Goal: Task Accomplishment & Management: Manage account settings

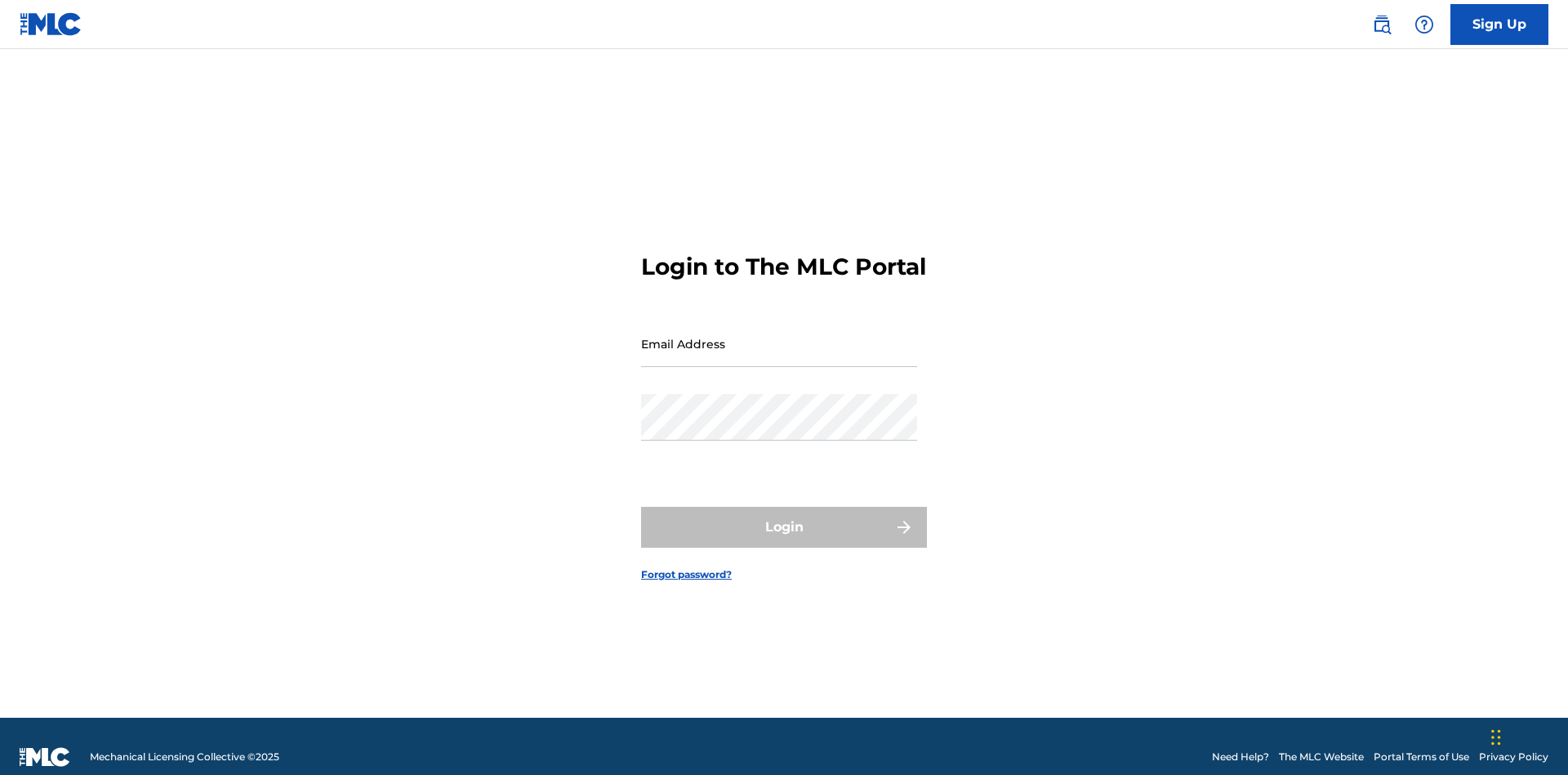
scroll to position [21, 0]
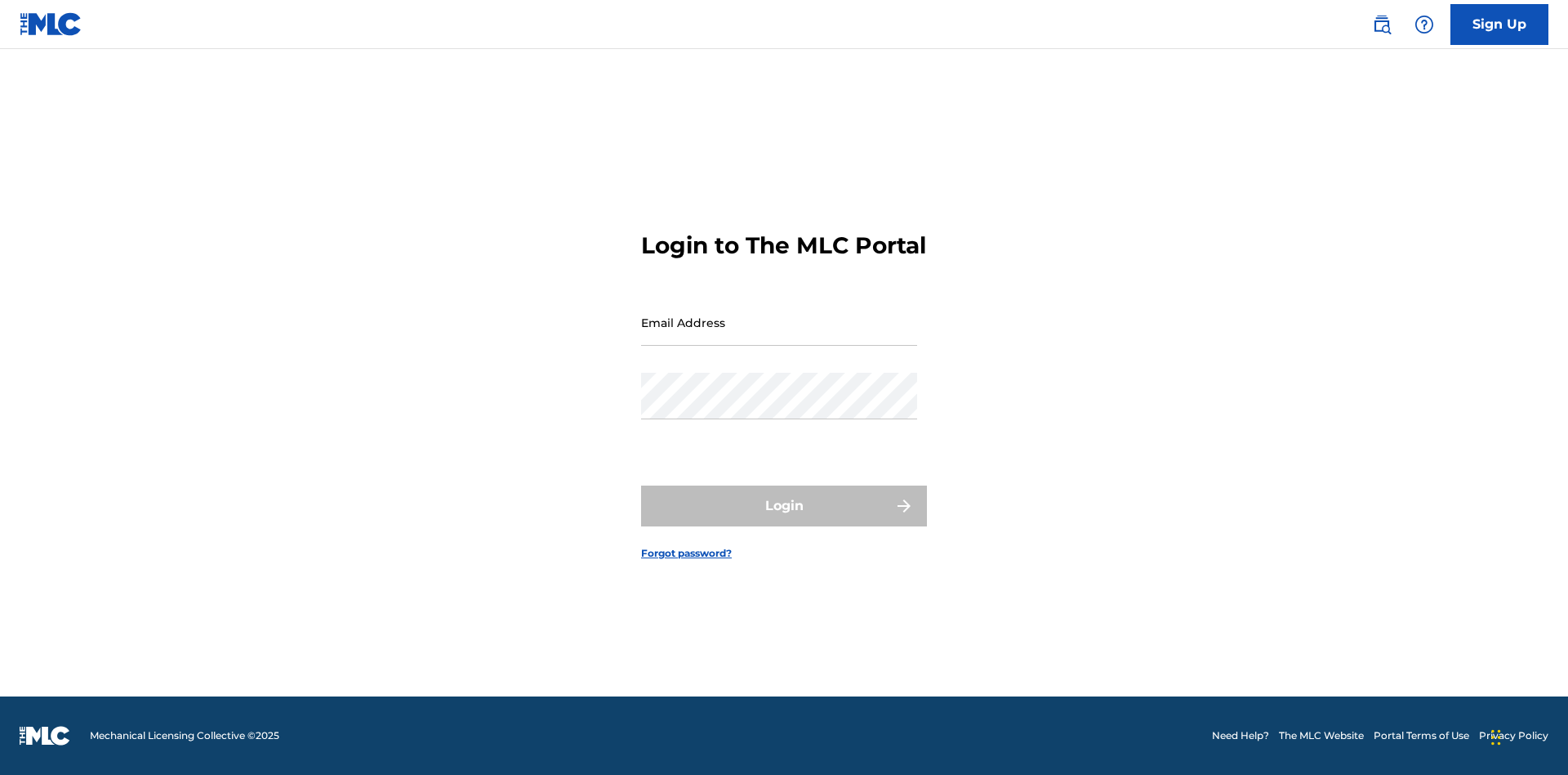
click at [779, 336] on input "Email Address" at bounding box center [779, 322] width 276 height 47
type input "Krystal.Ribble@themlc.com"
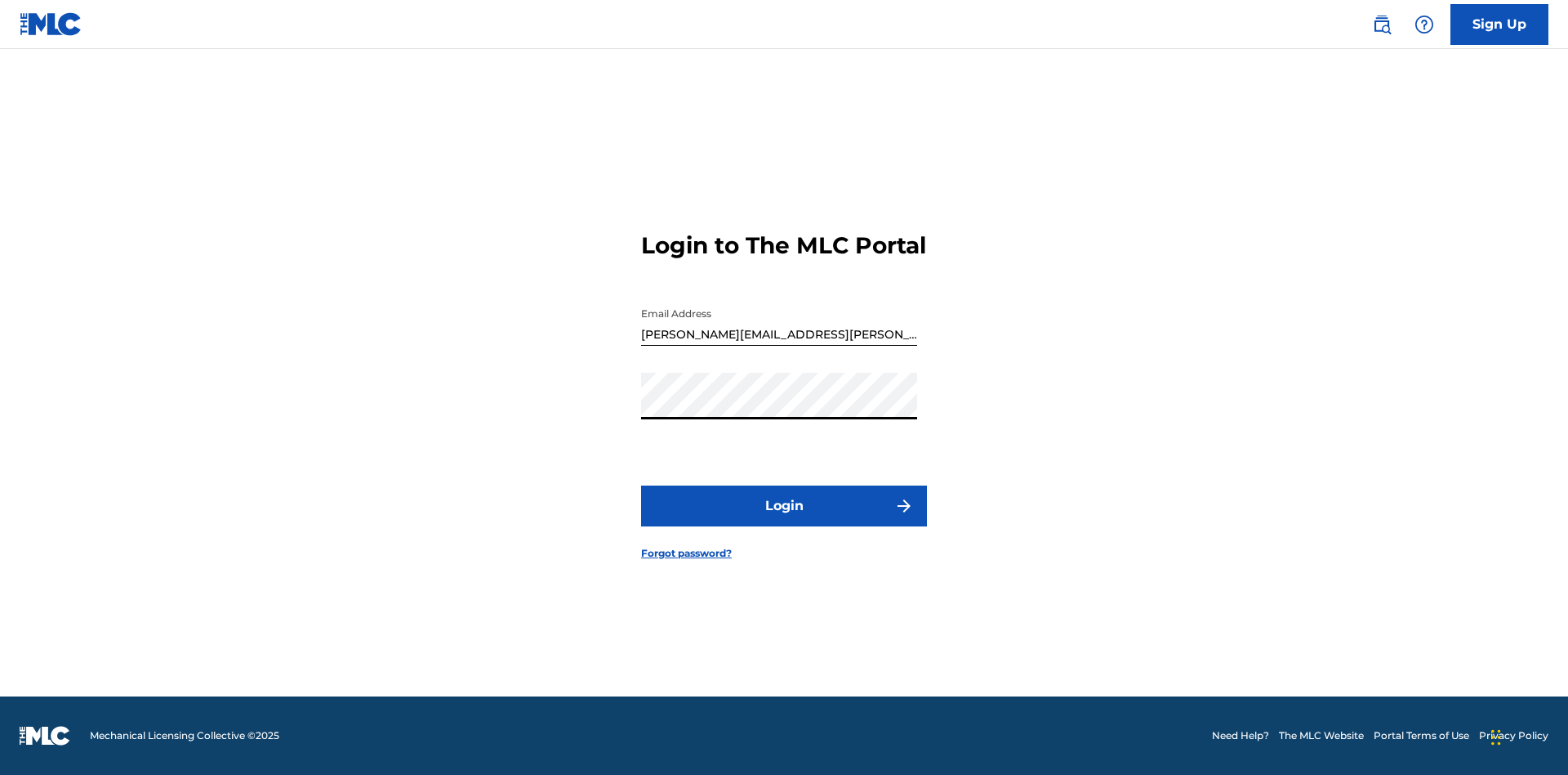
click at [784, 520] on button "Login" at bounding box center [784, 506] width 286 height 41
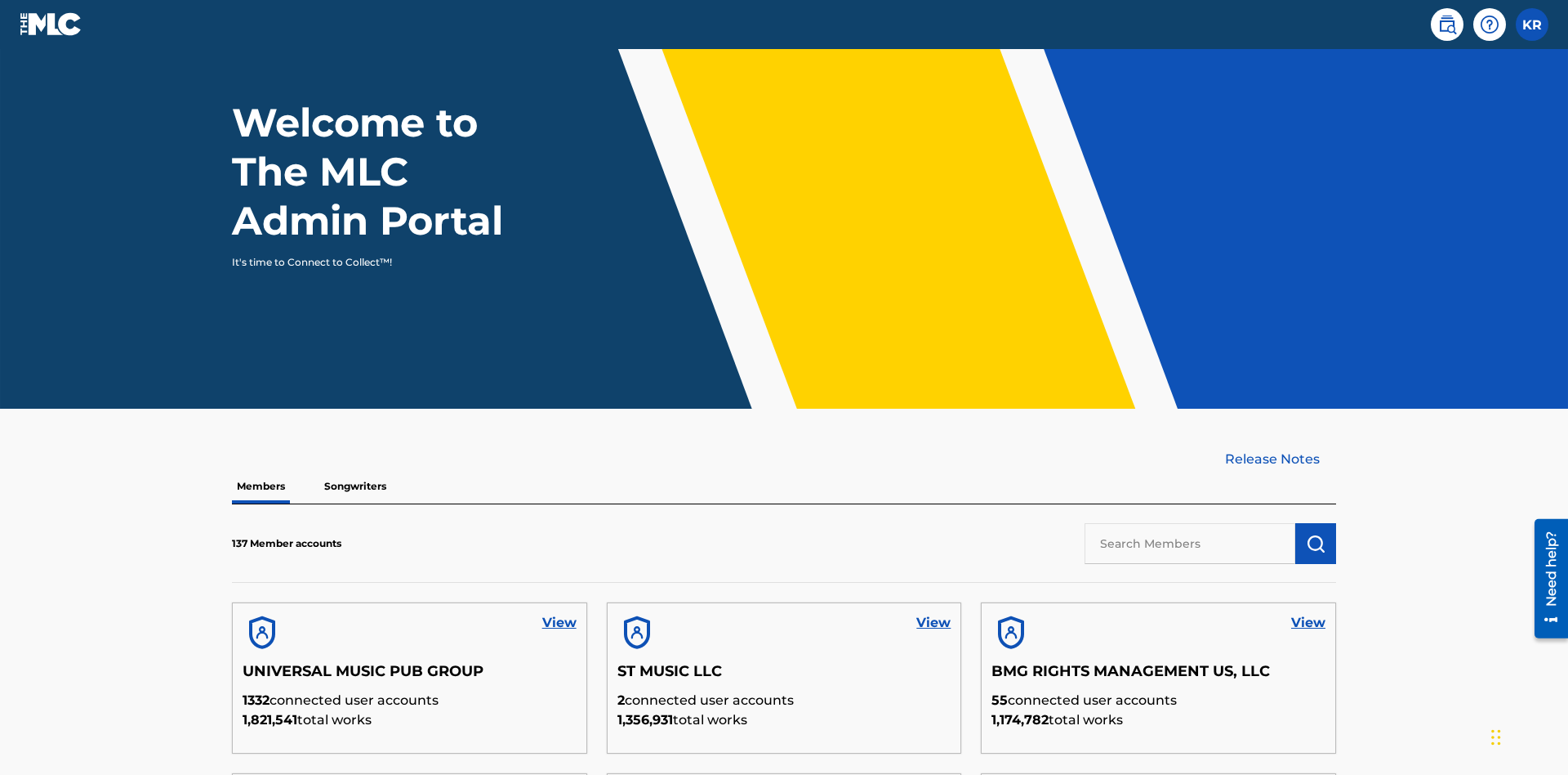
click at [1190, 523] on input "text" at bounding box center [1190, 543] width 211 height 41
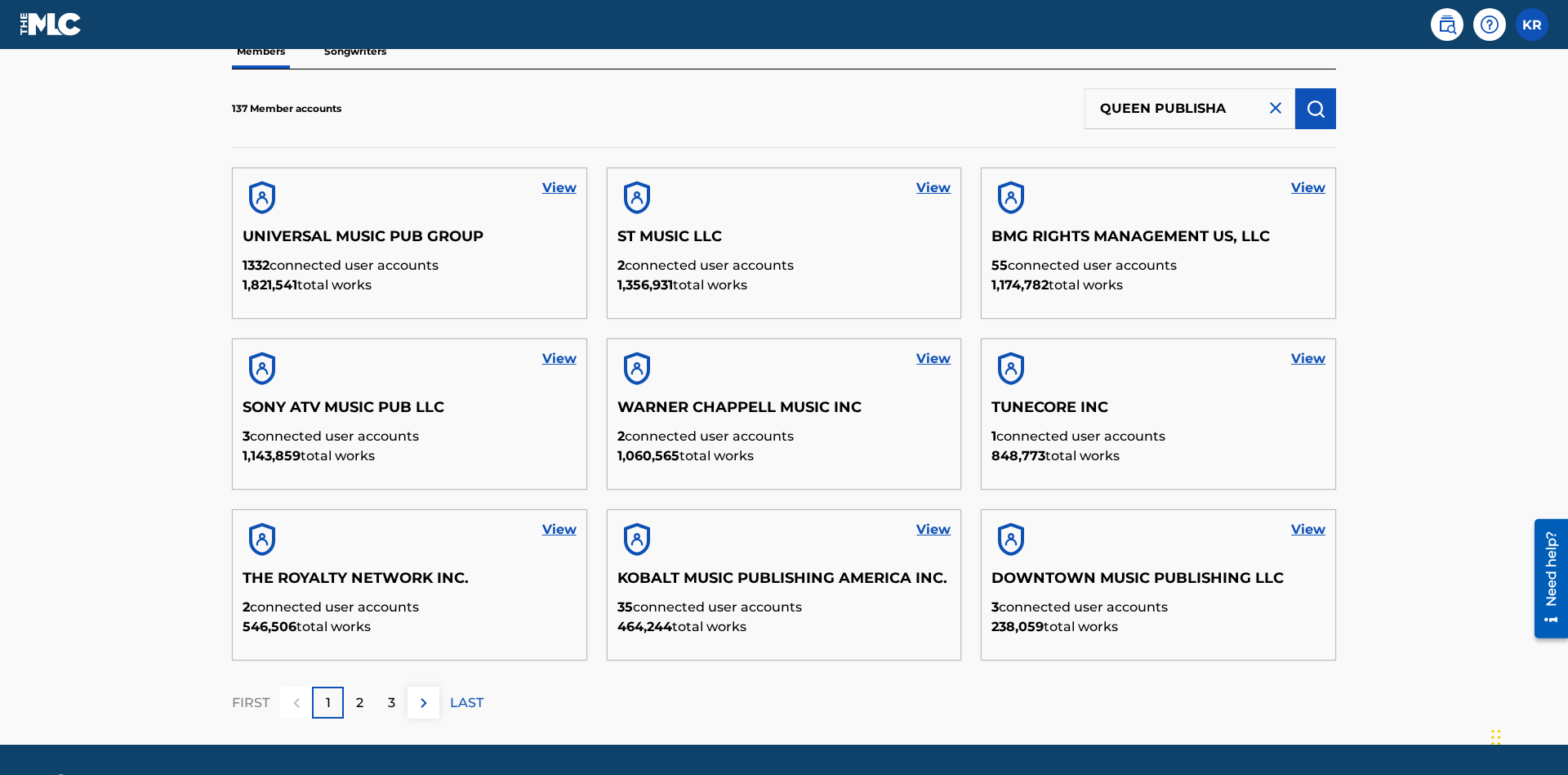
type input "QUEEN PUBLISHA"
click at [1316, 108] on img "submit" at bounding box center [1315, 109] width 20 height 20
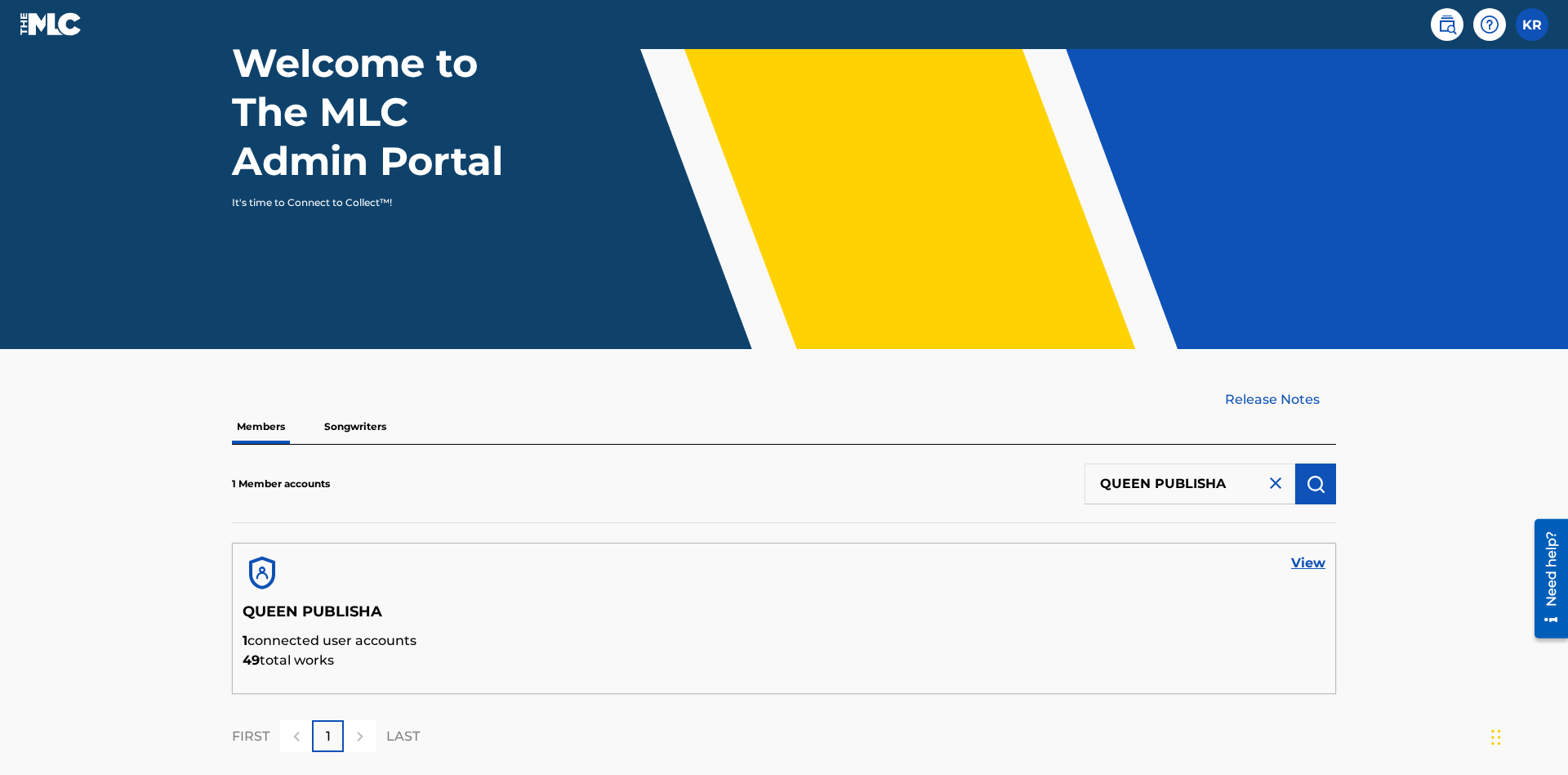
click at [1308, 553] on link "View" at bounding box center [1308, 562] width 34 height 20
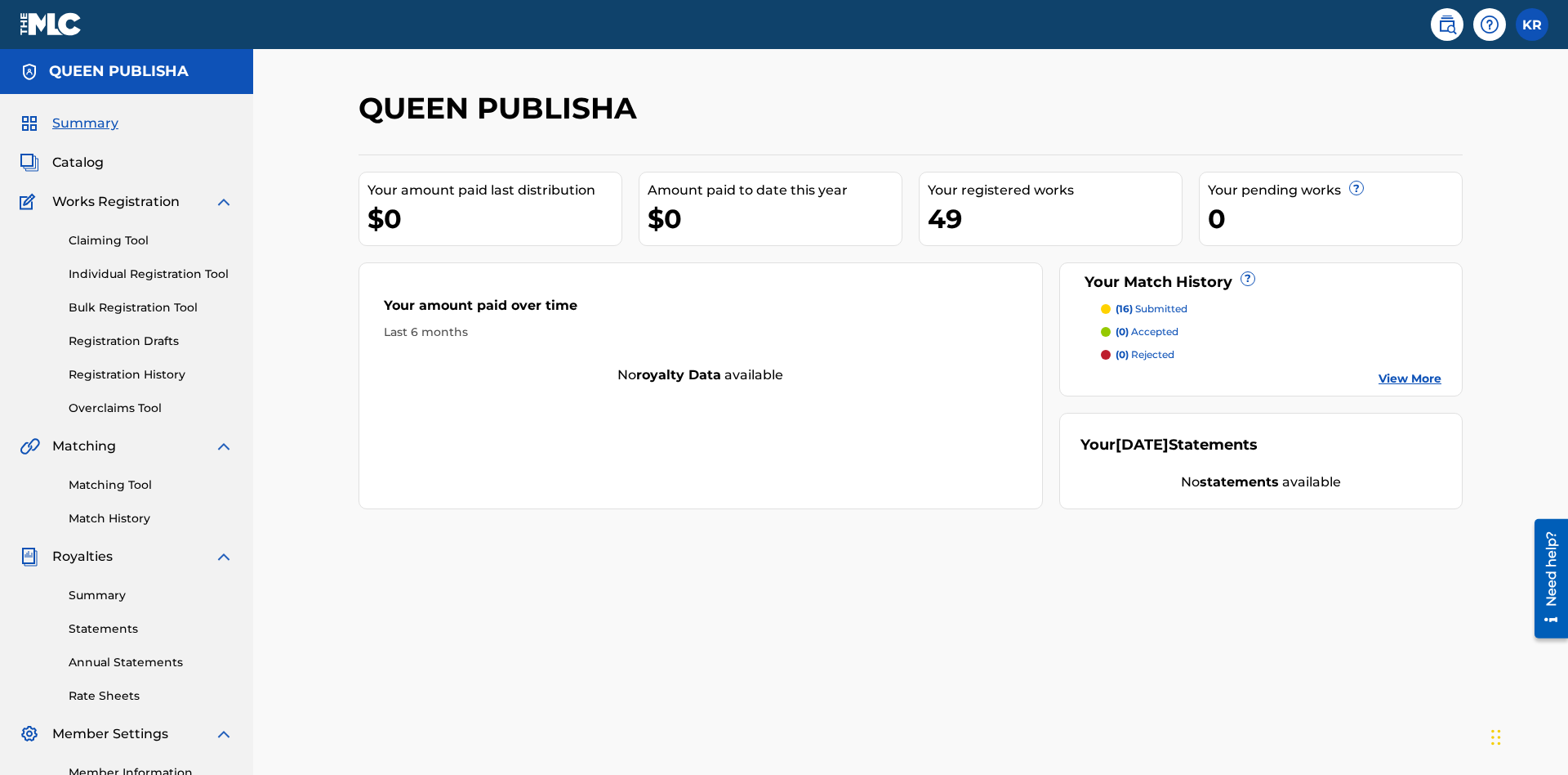
click at [78, 153] on span "Catalog" at bounding box center [78, 162] width 51 height 20
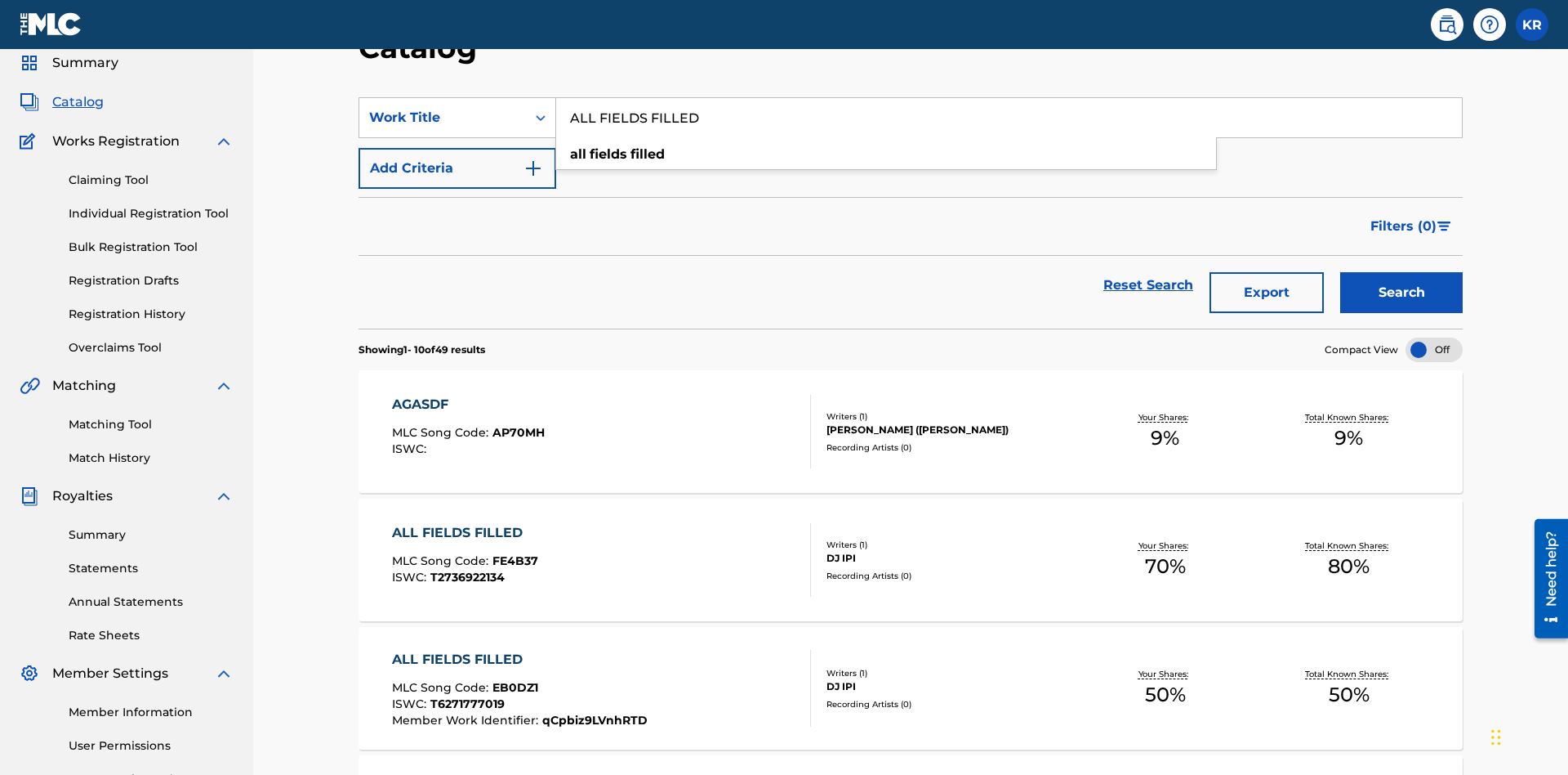
scroll to position [205, 0]
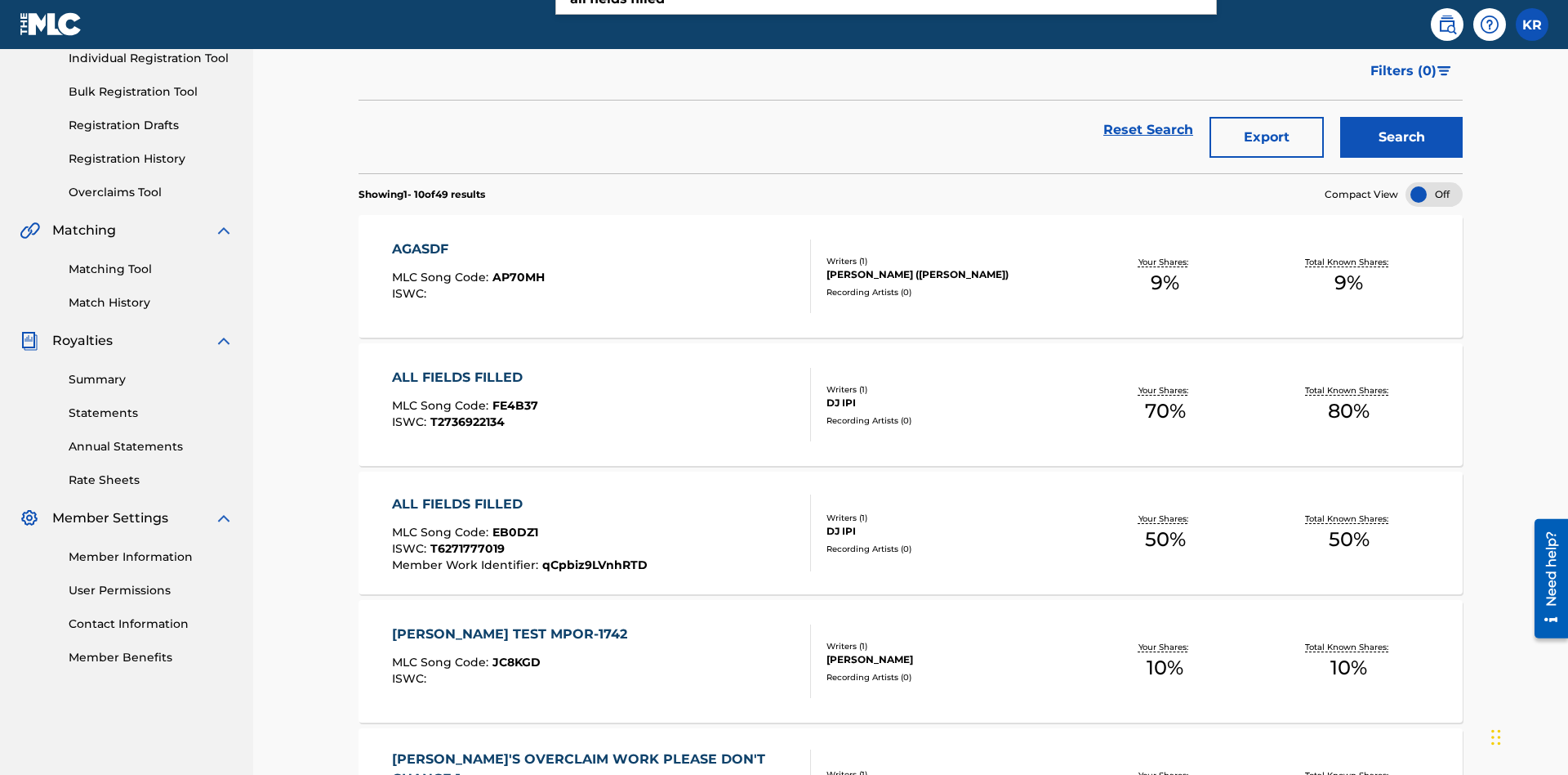
type input "ALL FIELDS FILLED"
click at [1401, 119] on button "Search" at bounding box center [1401, 138] width 122 height 41
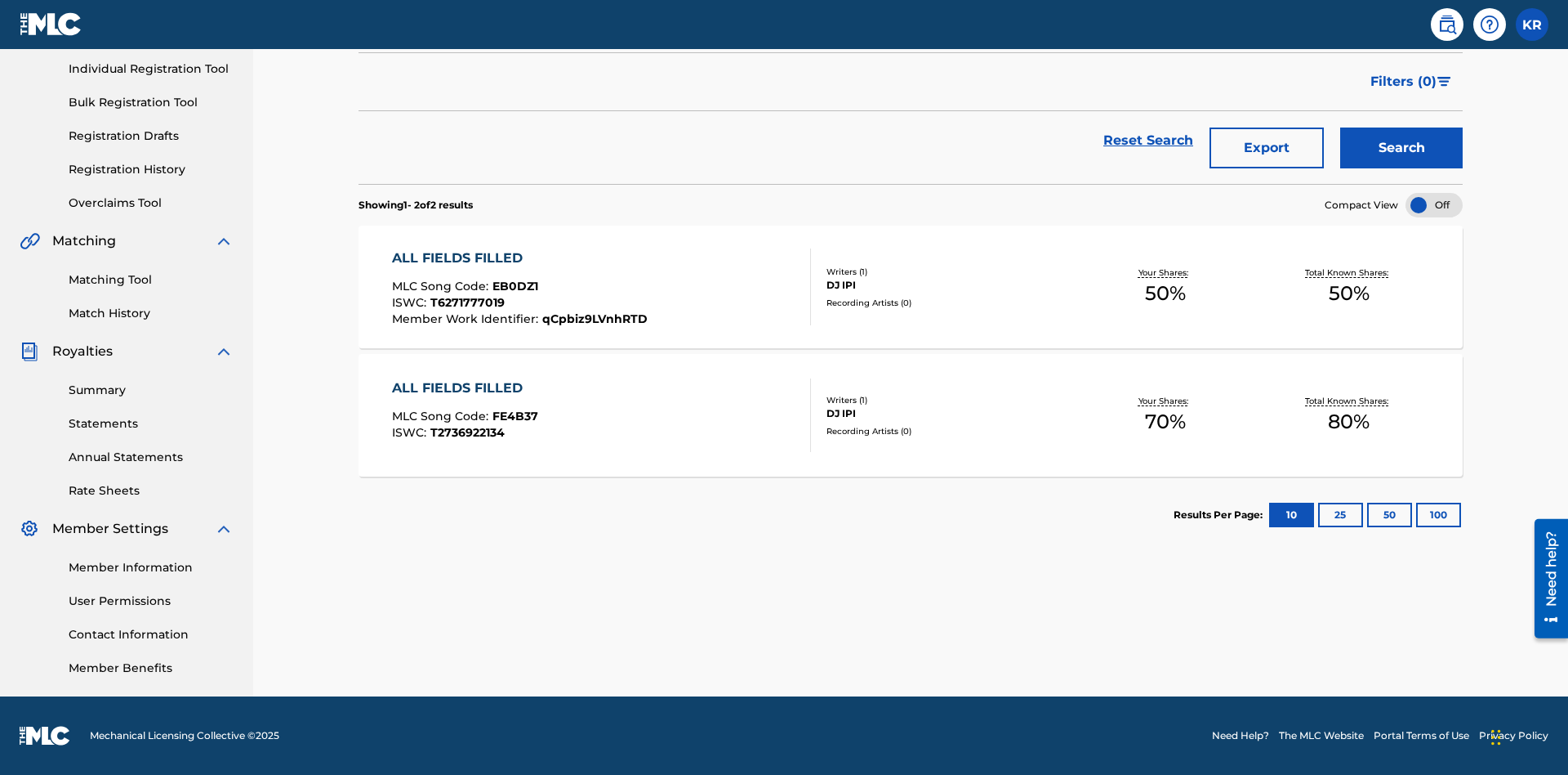
click at [513, 286] on span "EB0DZ1" at bounding box center [516, 285] width 46 height 15
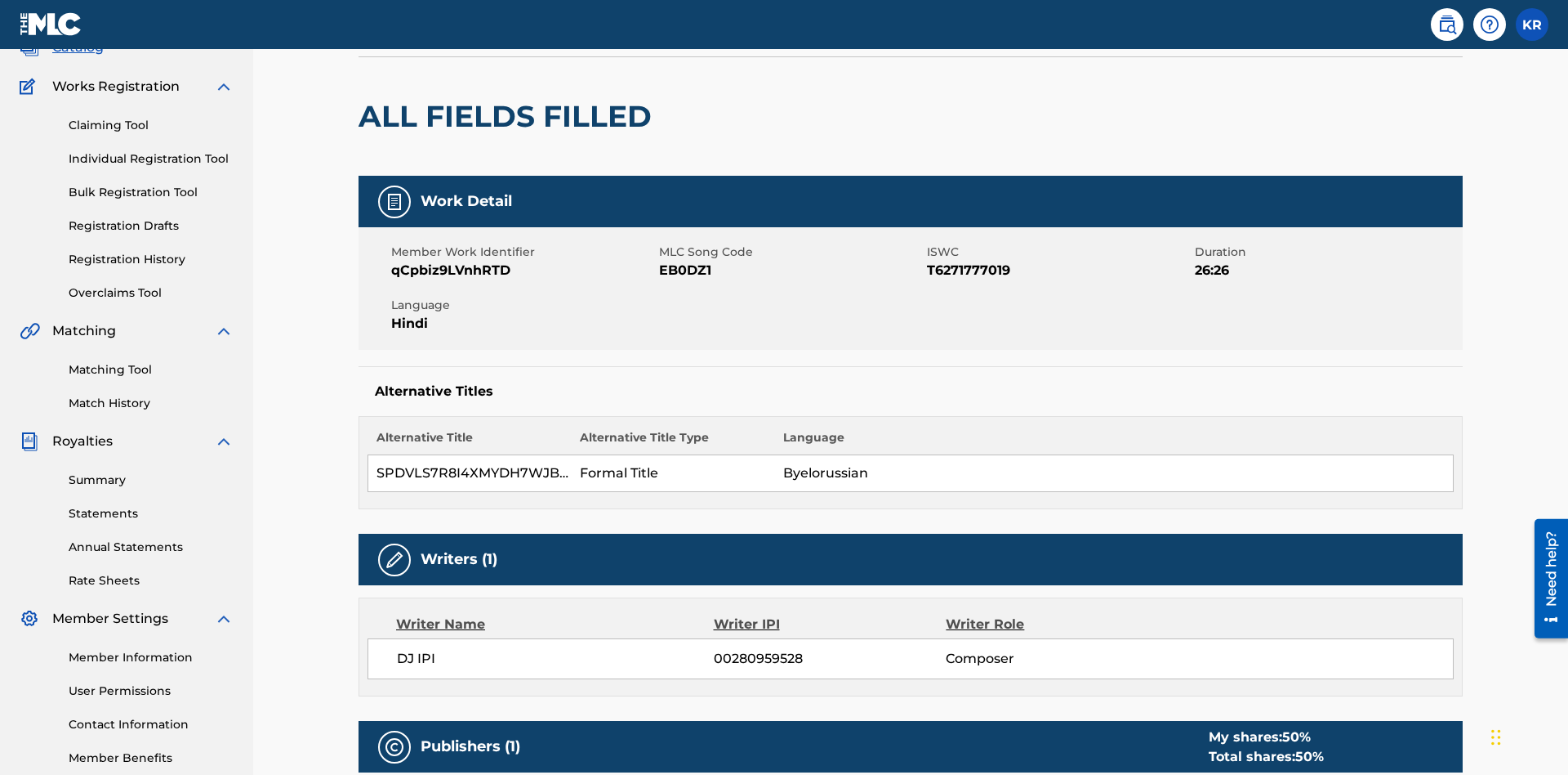
click at [1394, 15] on button "Edit" at bounding box center [1413, 3] width 98 height 25
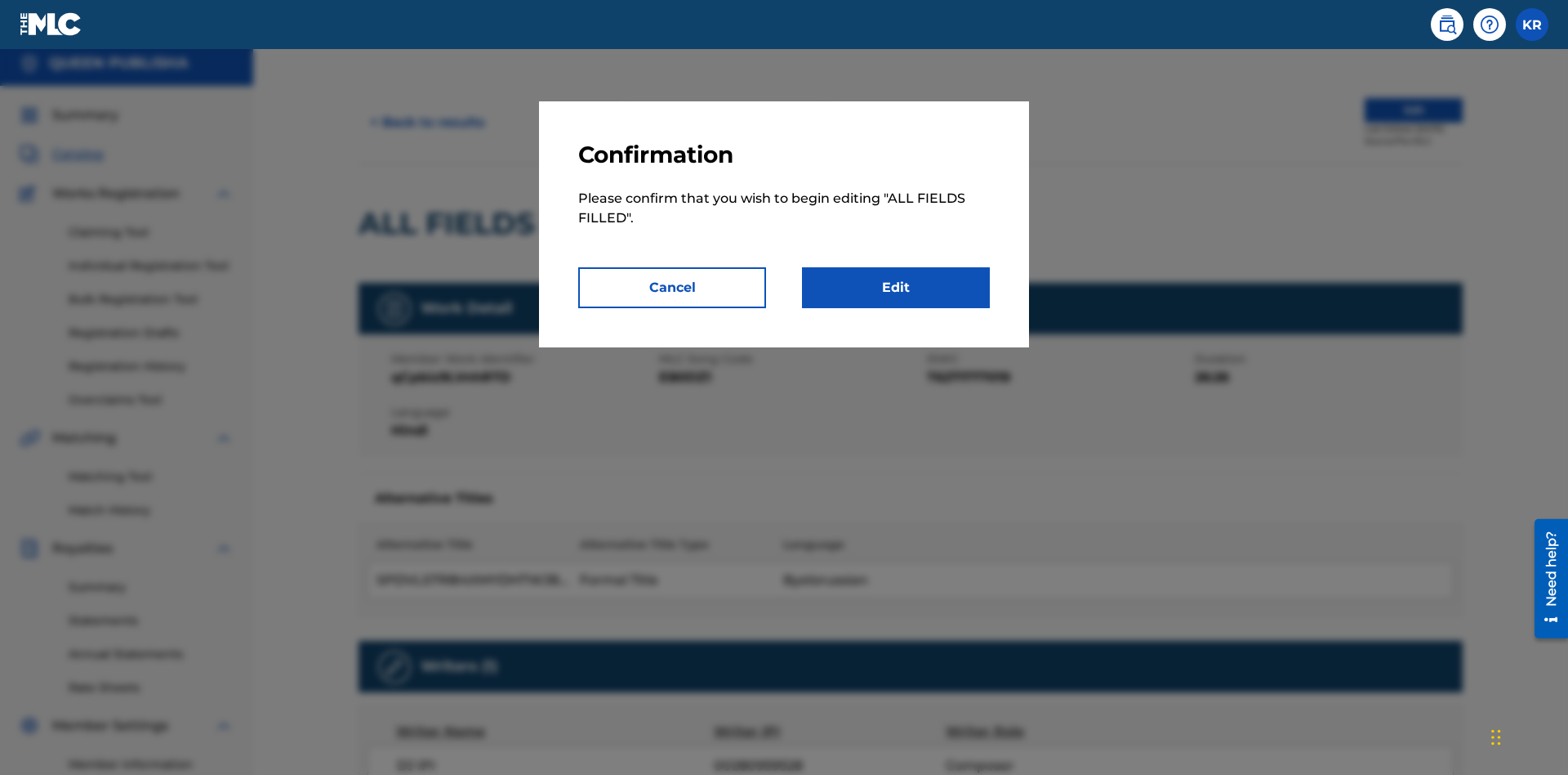
click at [896, 288] on link "Edit" at bounding box center [896, 288] width 188 height 41
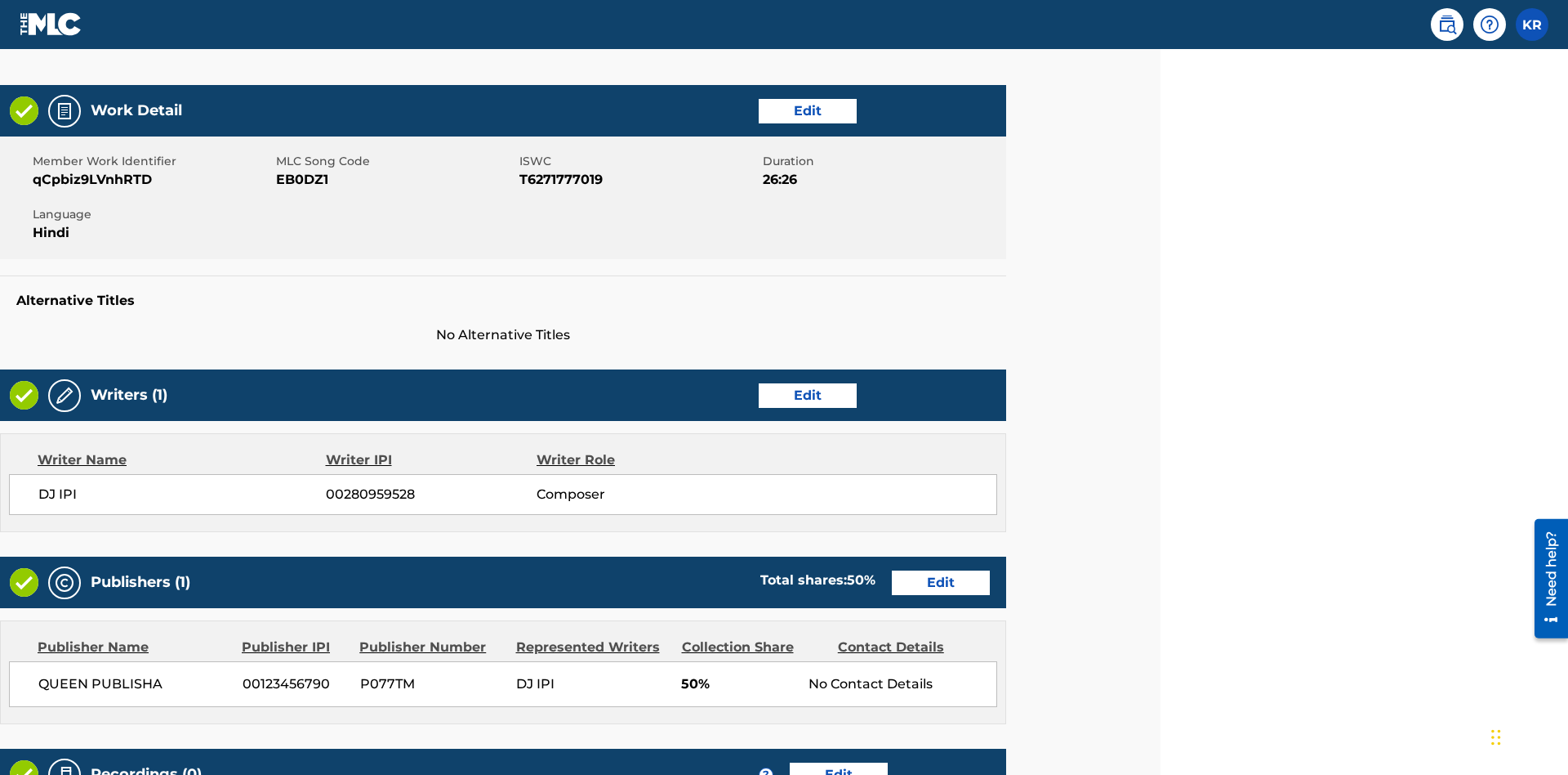
click at [807, 110] on link "Edit" at bounding box center [807, 111] width 98 height 25
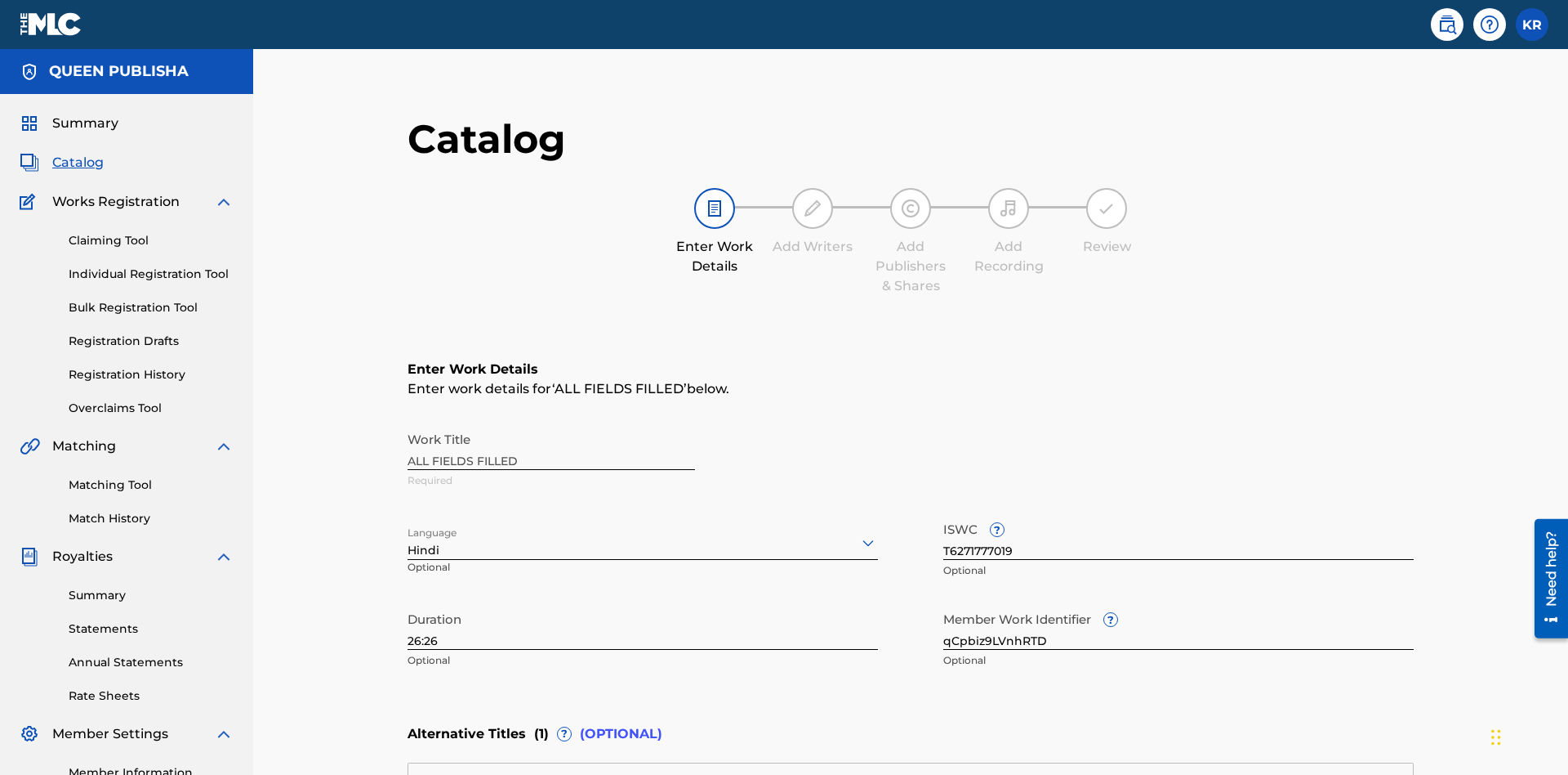
scroll to position [384, 407]
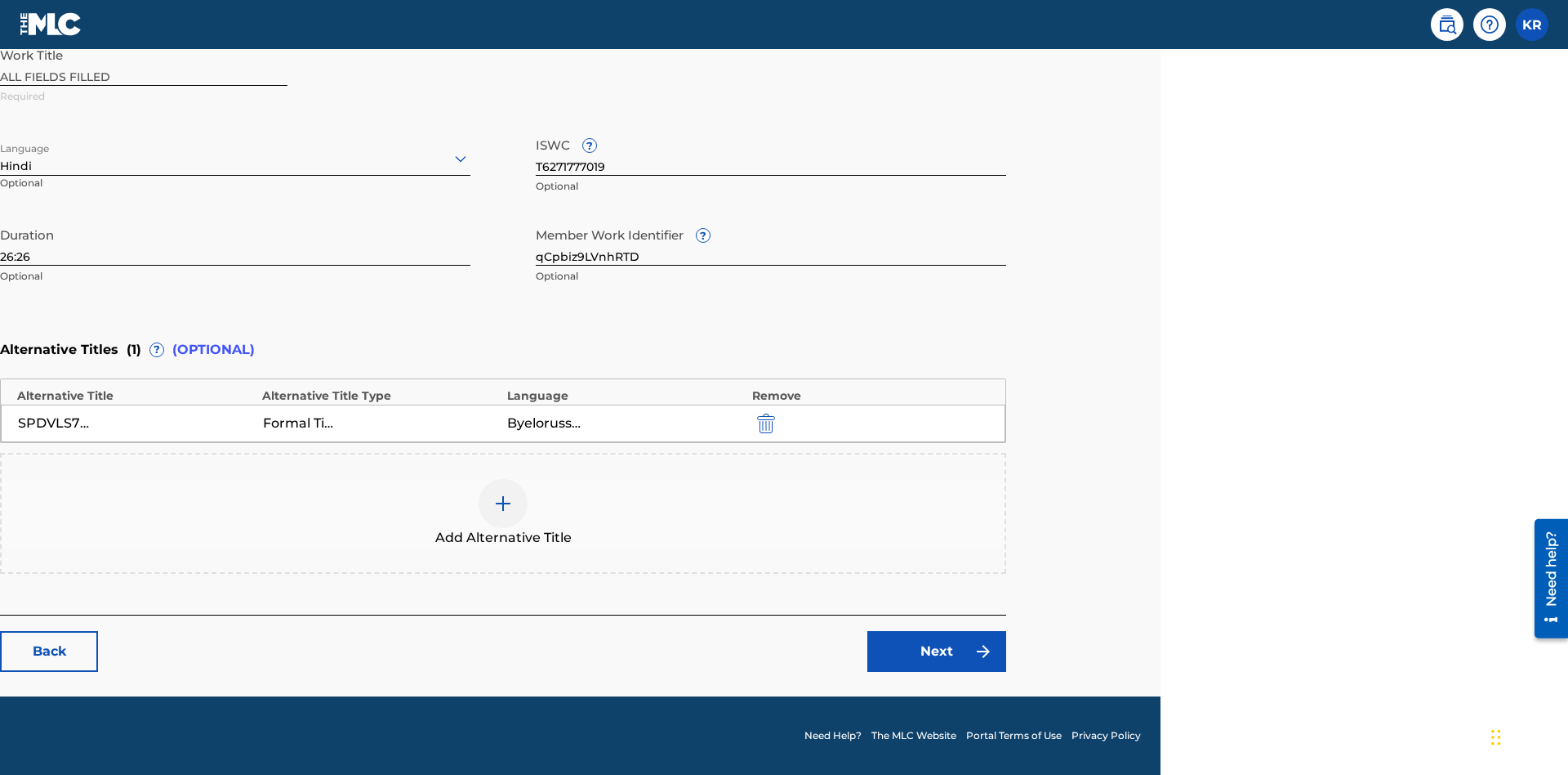
click at [235, 242] on input "26:26" at bounding box center [235, 242] width 471 height 47
type input "19:19"
click at [460, 159] on icon at bounding box center [460, 158] width 20 height 20
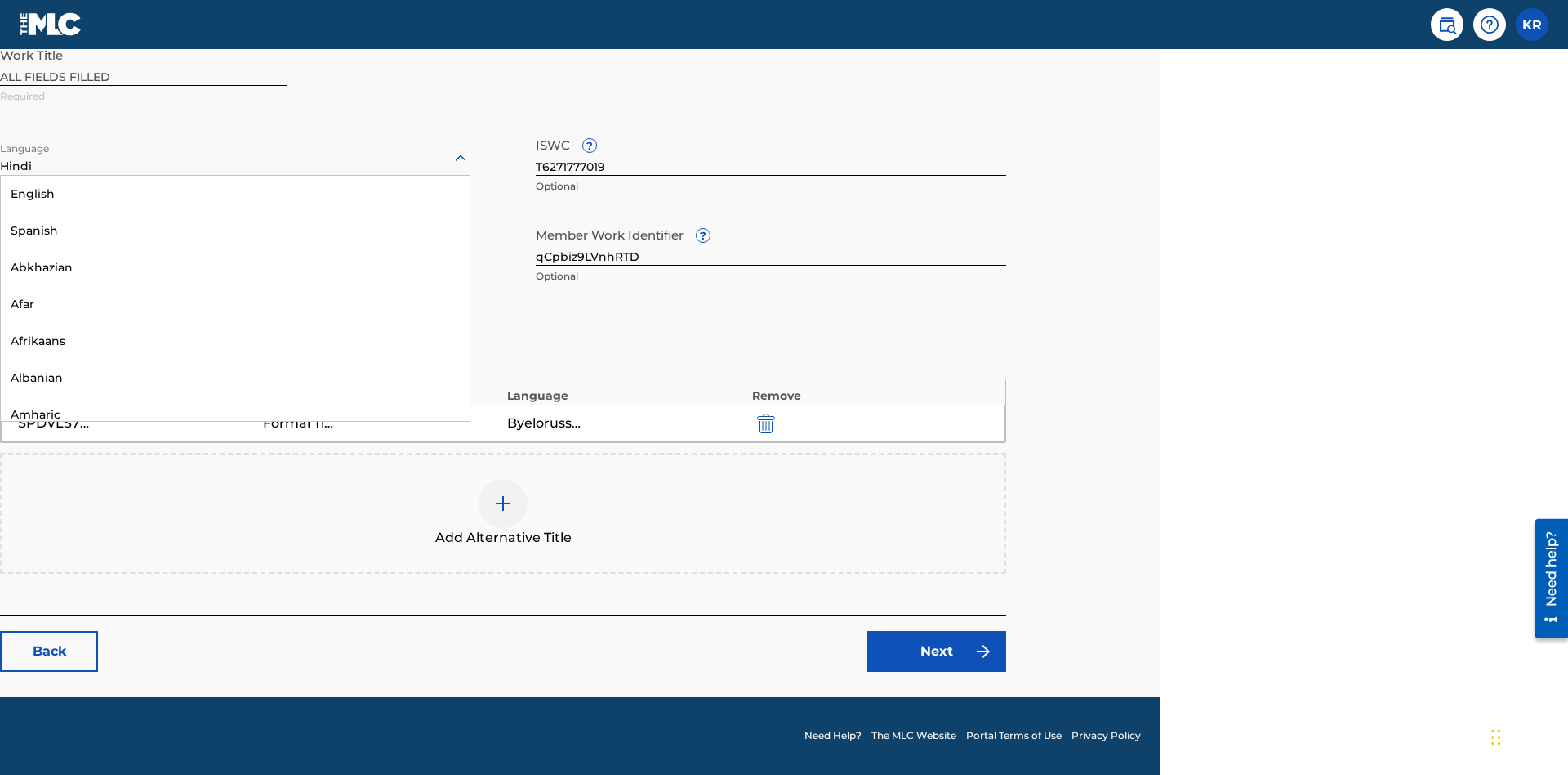
scroll to position [1569, 0]
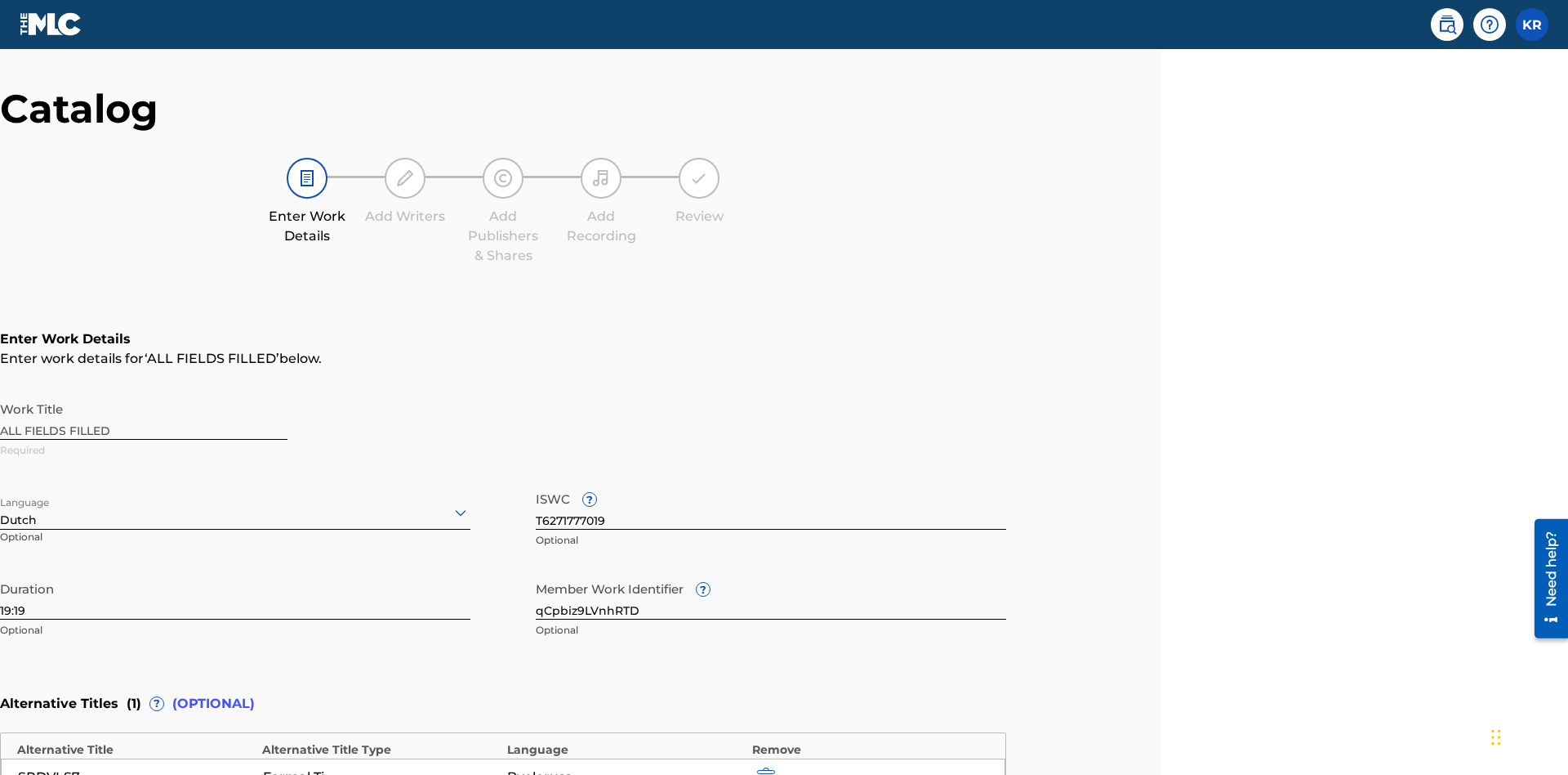
scroll to position [384, 407]
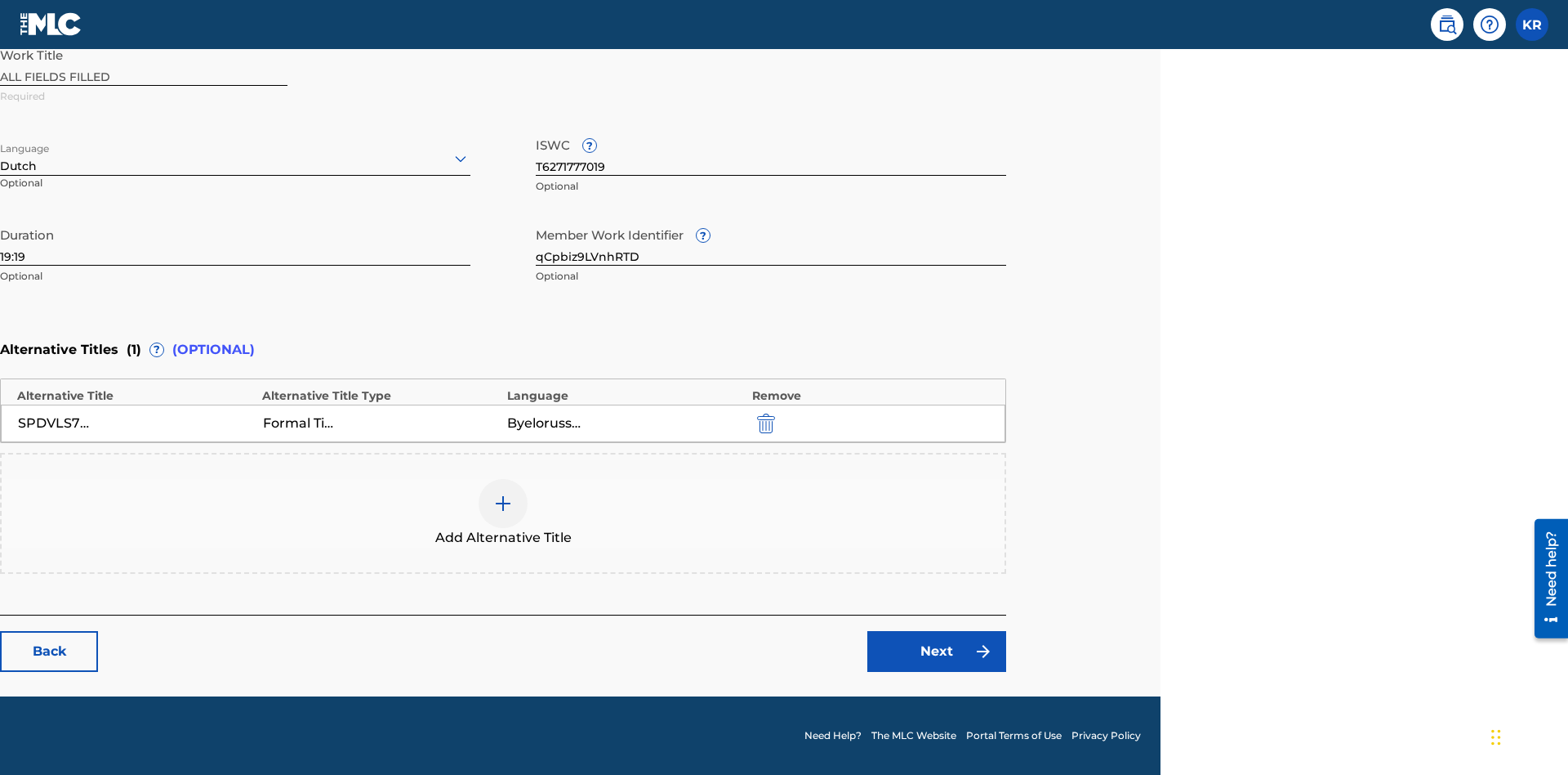
click at [771, 242] on input "qCpbiz9LVnhRTD" at bounding box center [770, 242] width 471 height 47
type input "ltTMXLKySTLmsV"
click at [771, 152] on input "T6271777019" at bounding box center [770, 152] width 471 height 47
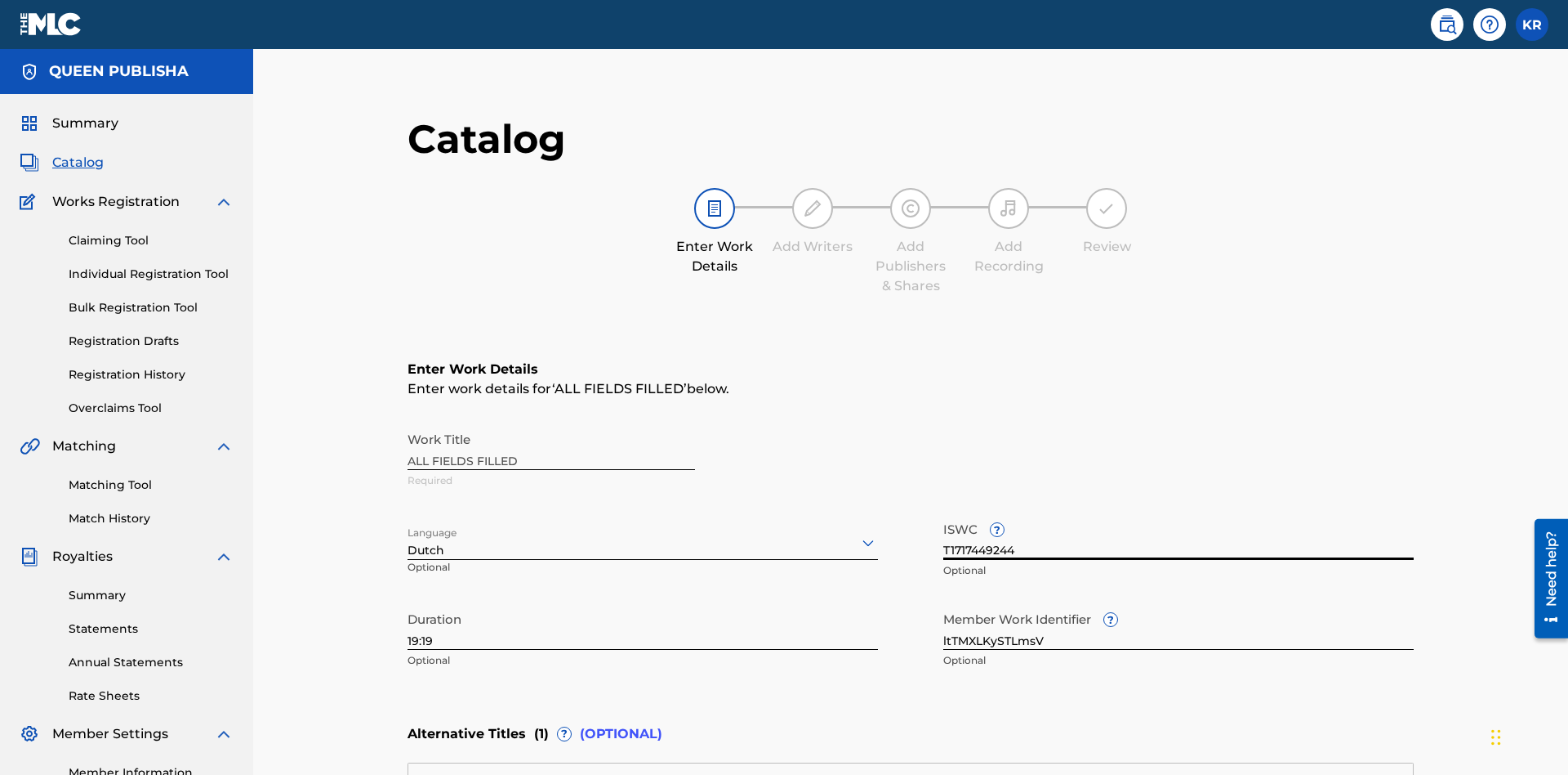
scroll to position [384, 0]
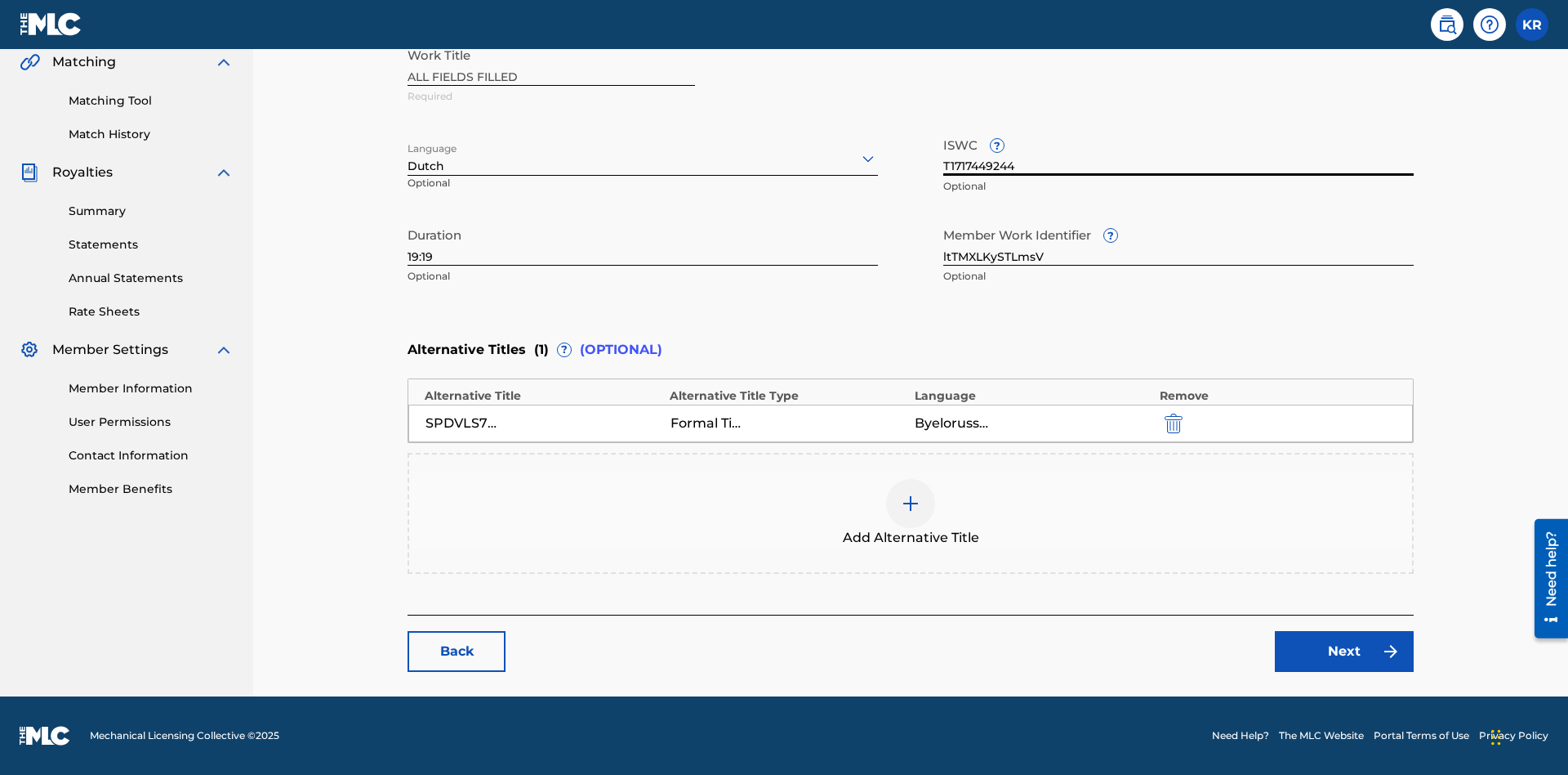
type input "T1717449244"
click at [1165, 422] on img "submit" at bounding box center [1173, 423] width 18 height 20
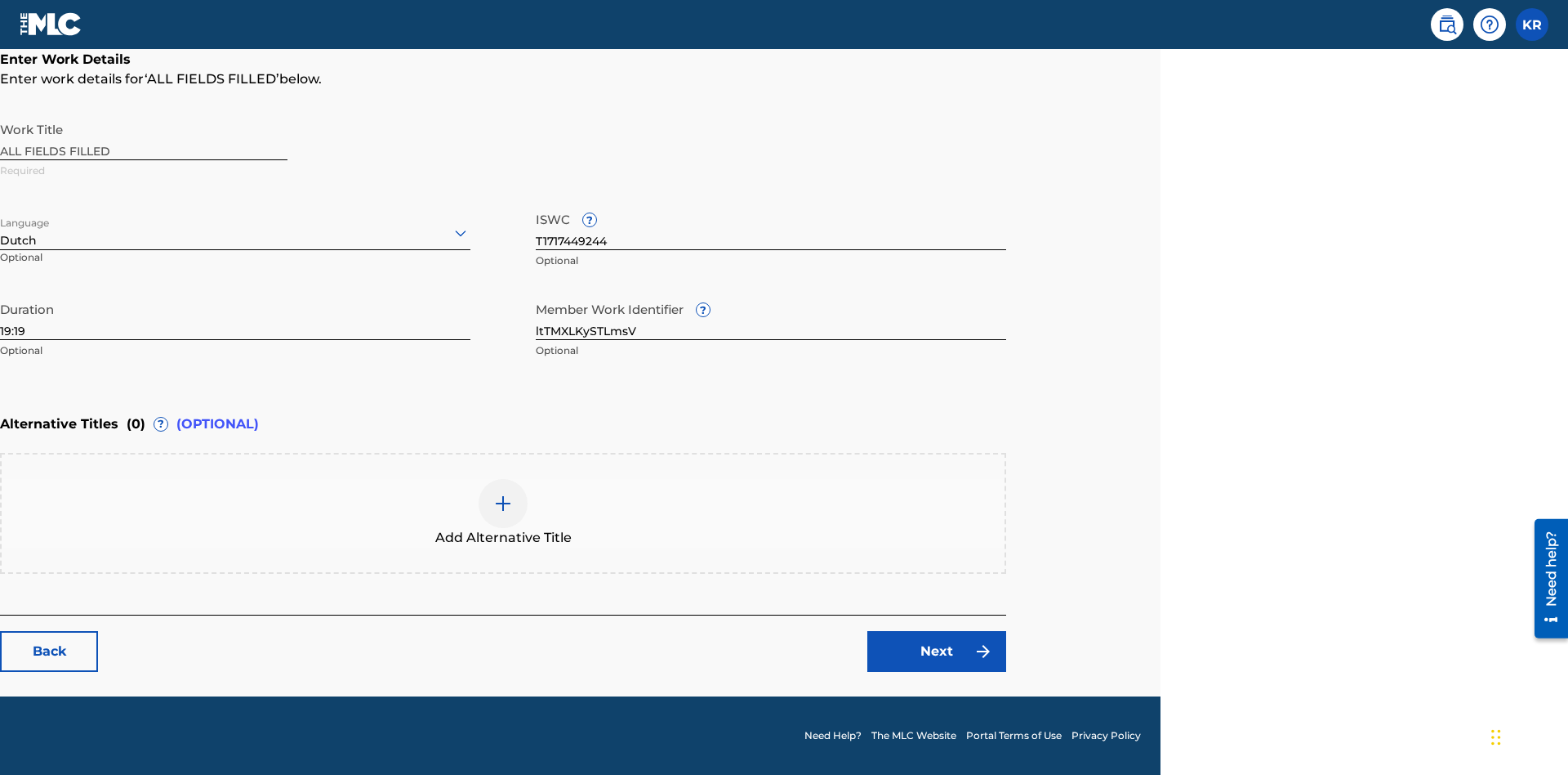
click at [503, 513] on img at bounding box center [503, 503] width 20 height 20
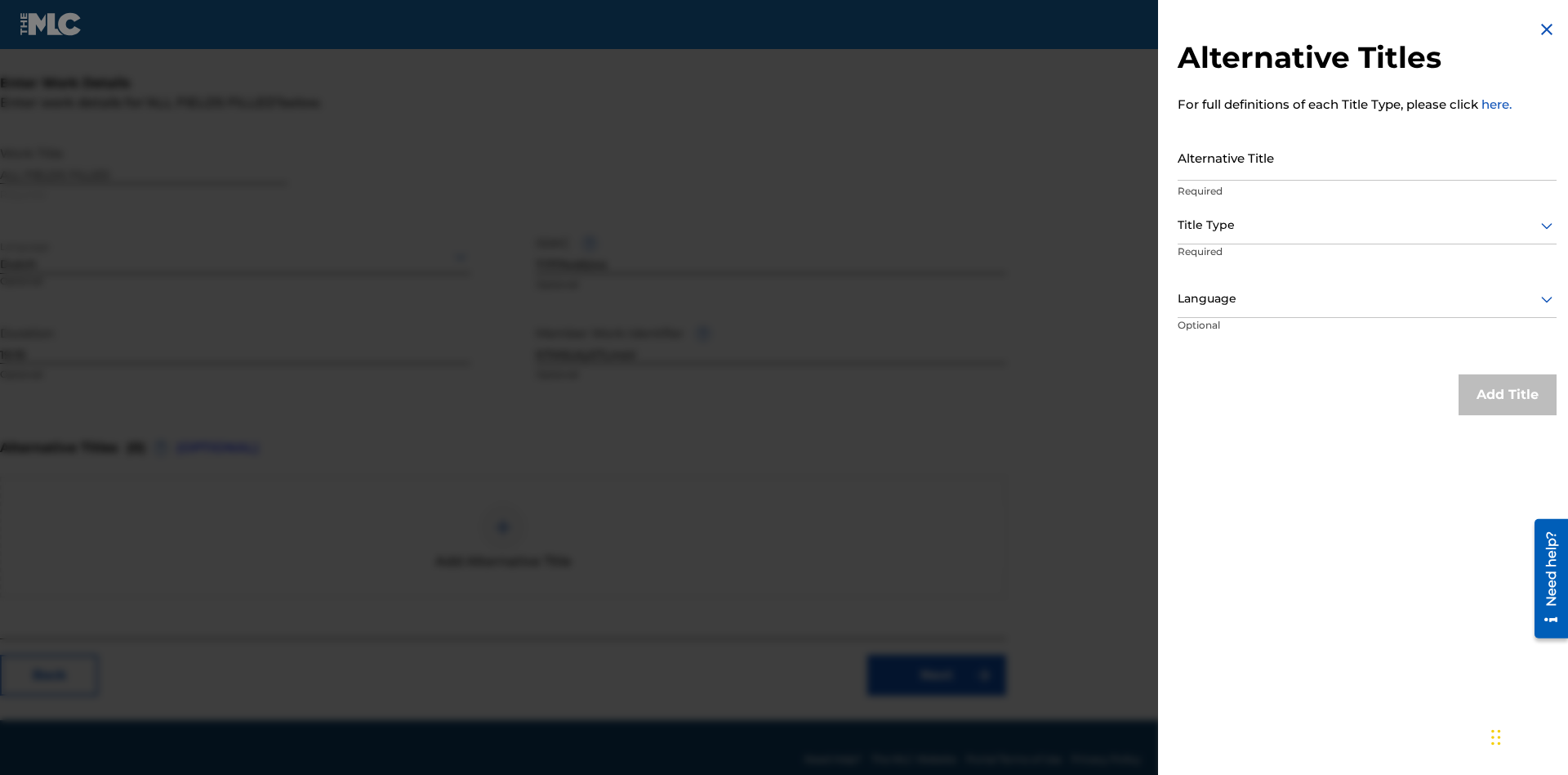
click at [1367, 157] on input "Alternative Title" at bounding box center [1367, 157] width 379 height 47
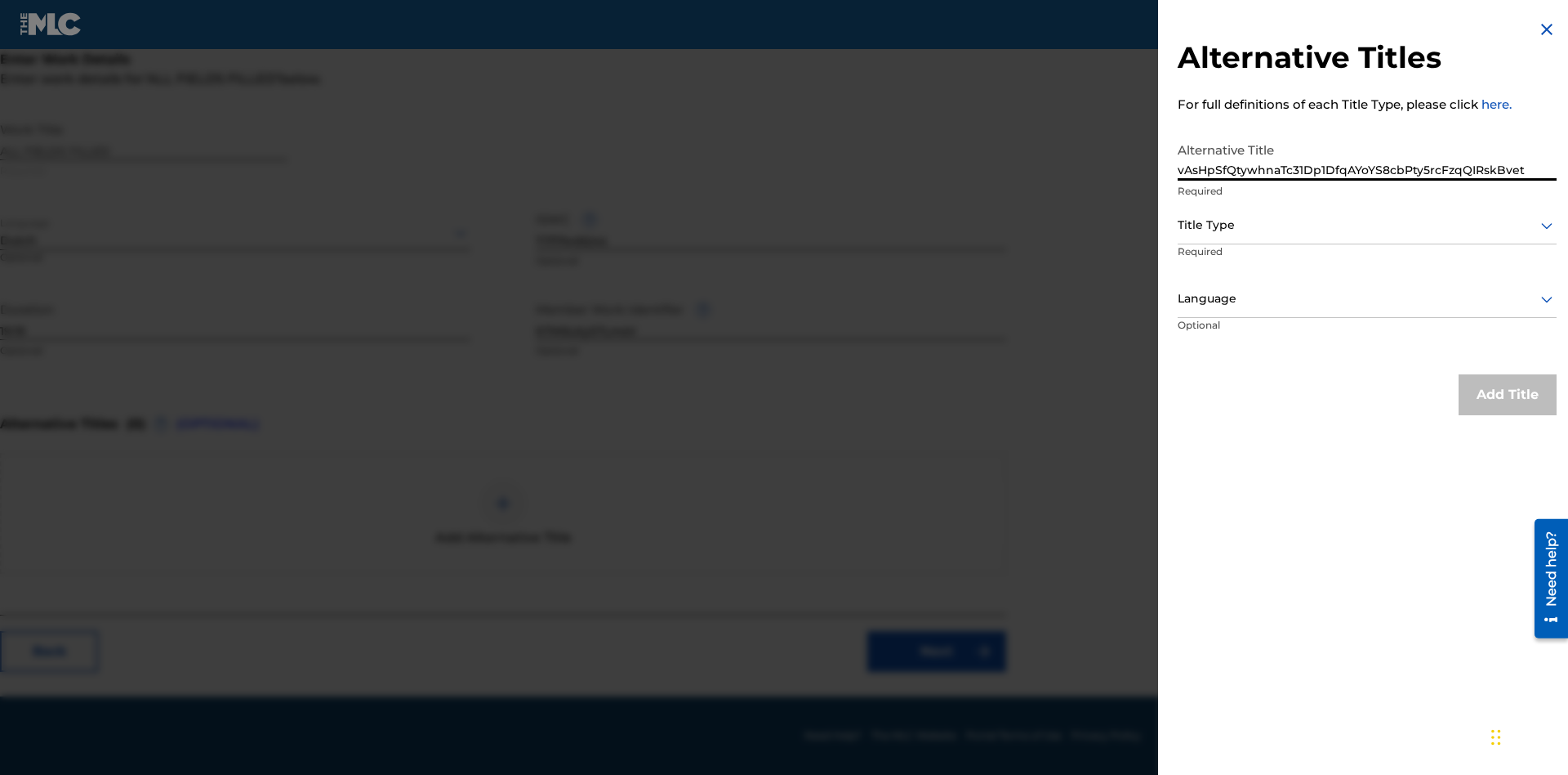
type input "vAsHpSfQtywhnaTc31Dp1DfqAYoYS8cbPty5rcFzqQIRskBvet"
click at [1367, 225] on div at bounding box center [1367, 225] width 379 height 21
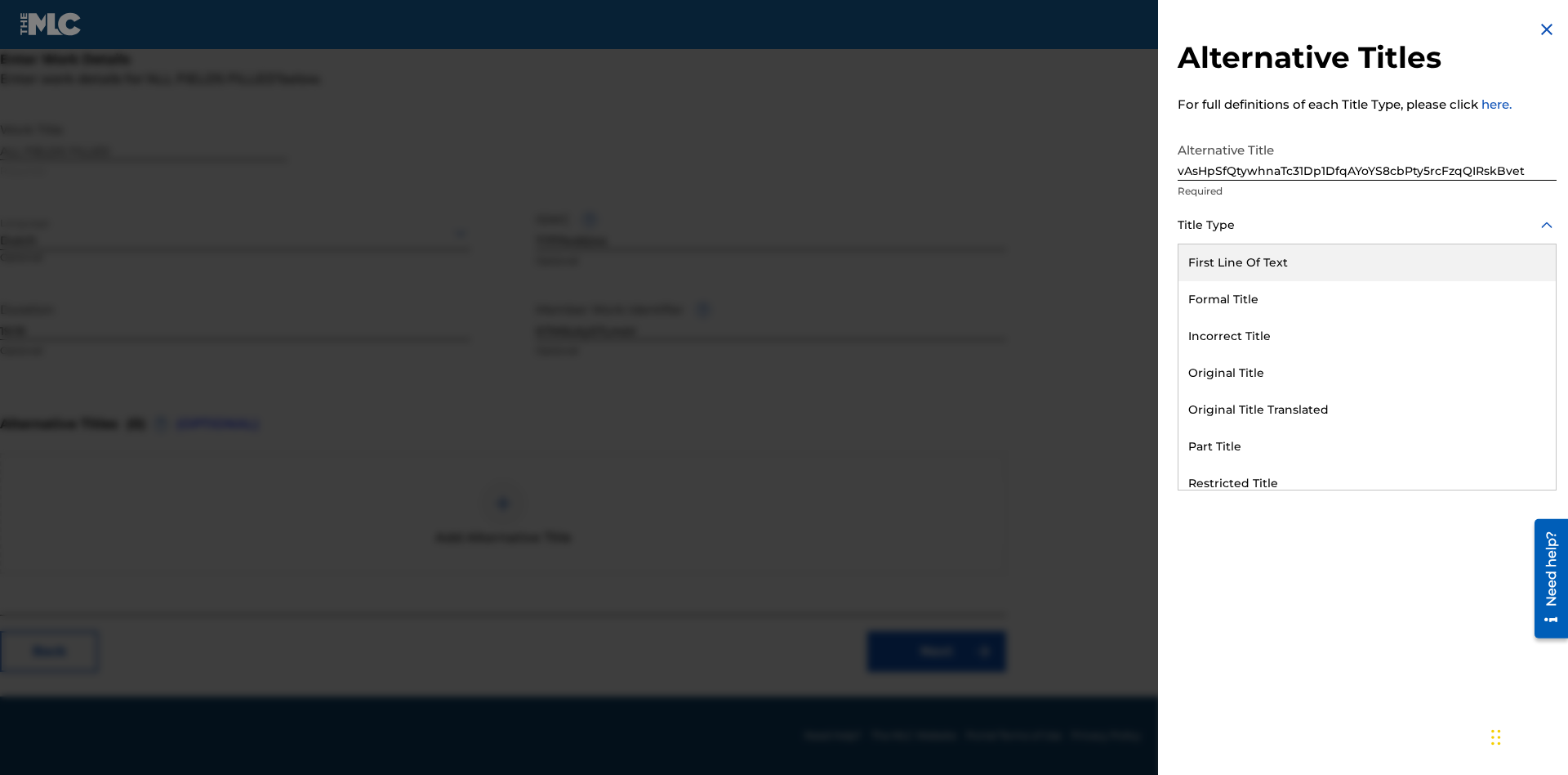
click at [1367, 299] on div "Formal Title" at bounding box center [1367, 299] width 377 height 37
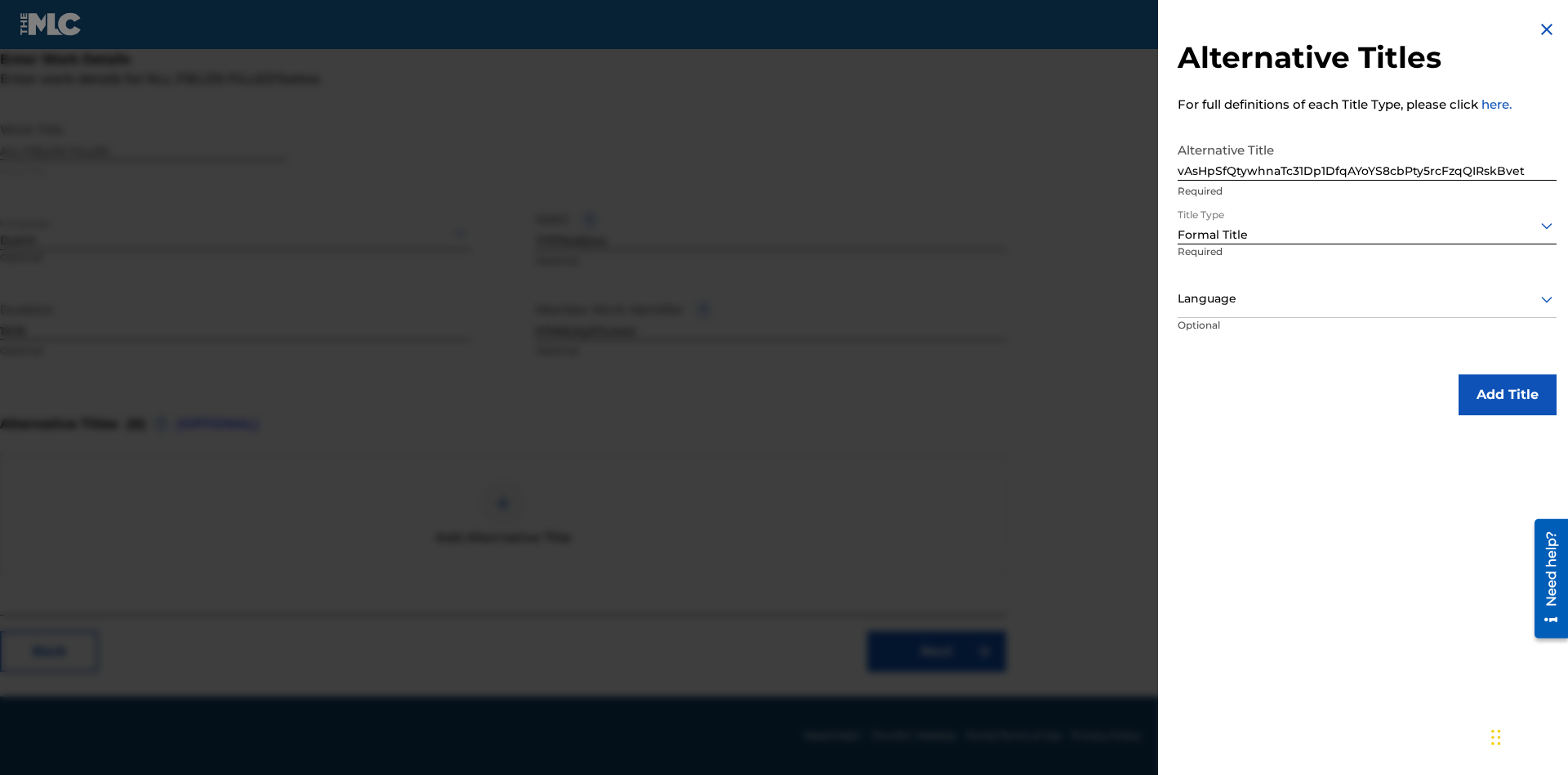
click at [1367, 298] on div at bounding box center [1367, 299] width 379 height 21
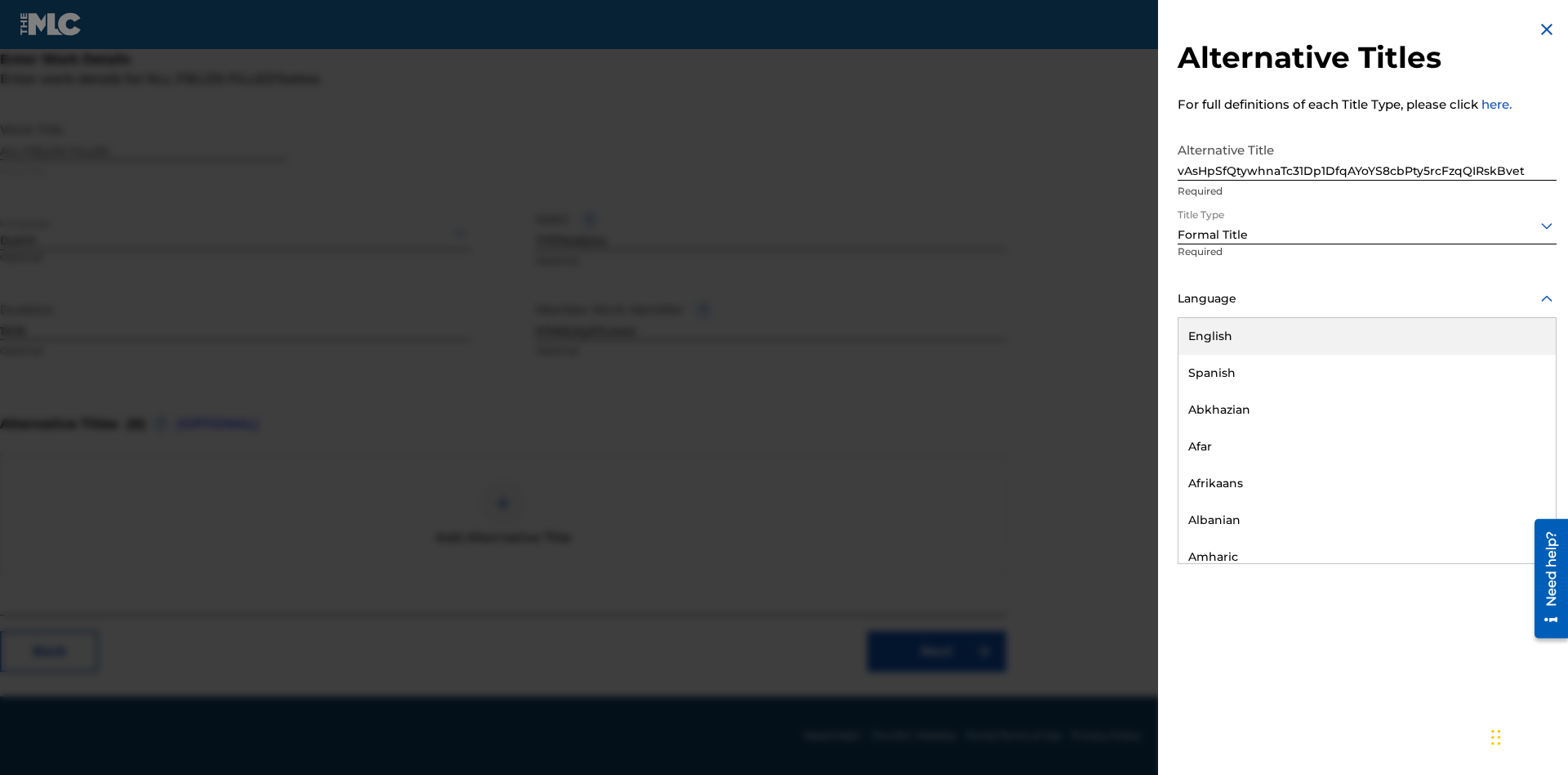
click at [1367, 373] on div "Spanish" at bounding box center [1367, 373] width 377 height 37
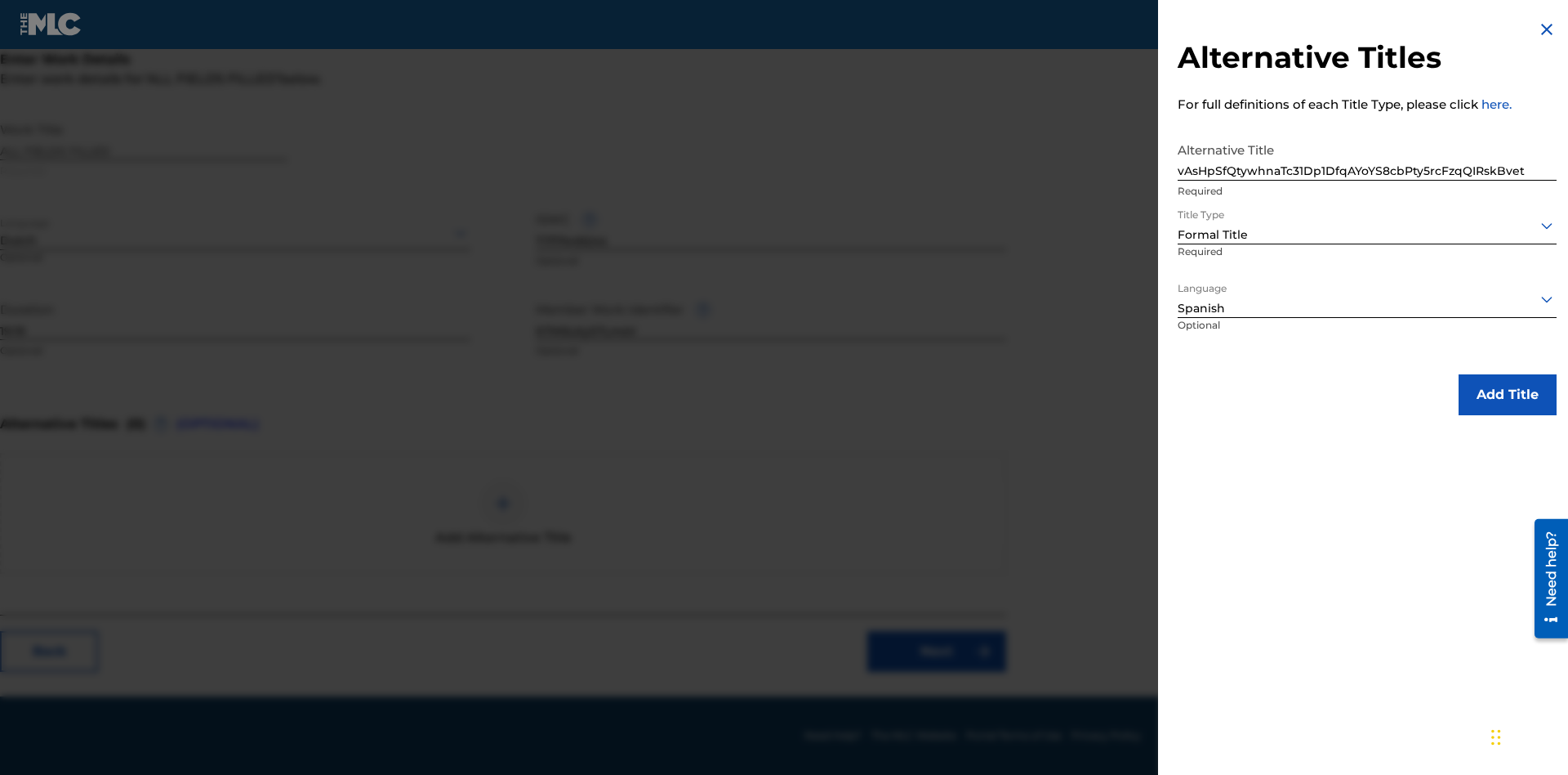
click at [1507, 394] on button "Add Title" at bounding box center [1507, 395] width 98 height 41
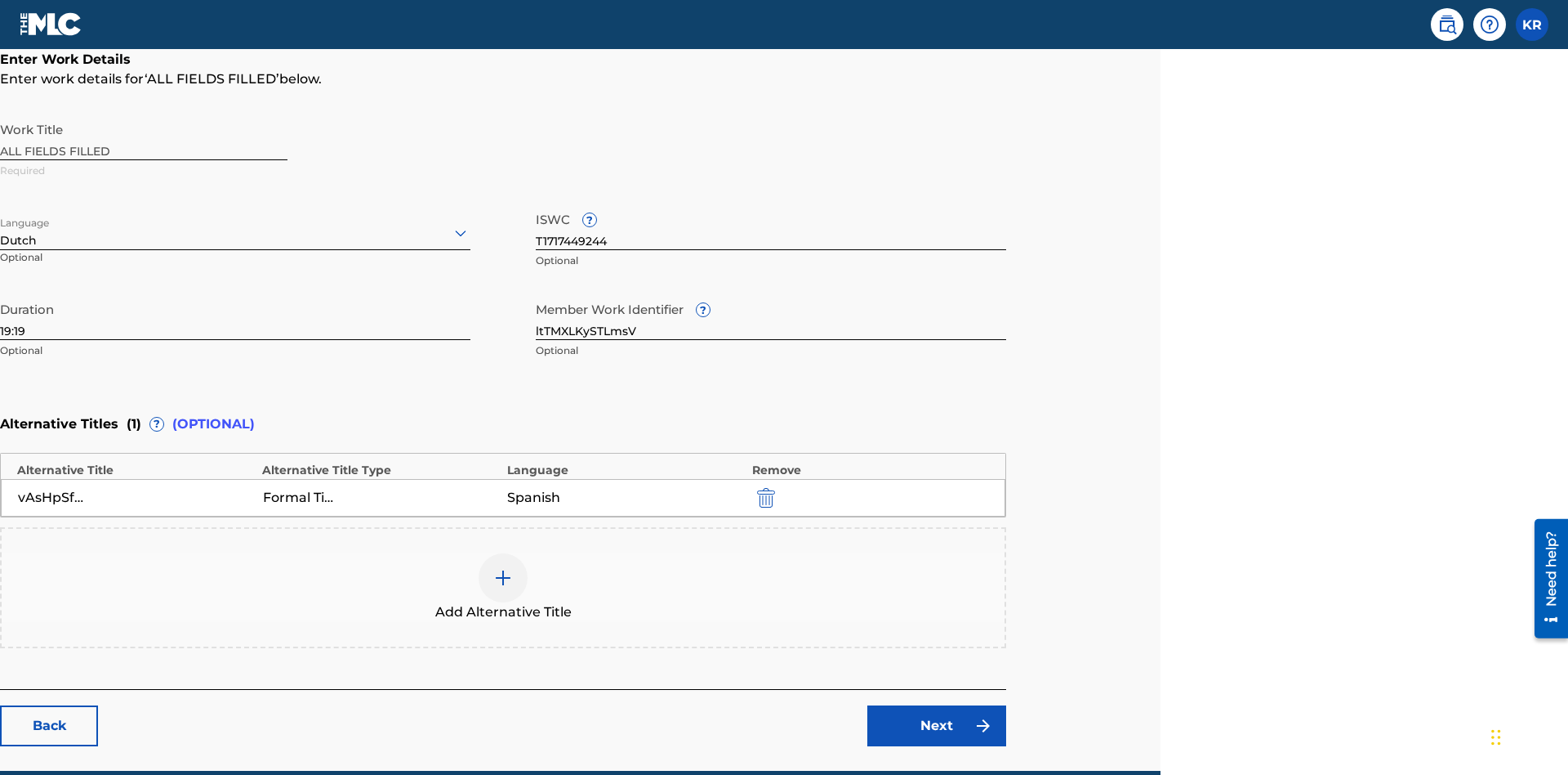
click at [937, 705] on link "Next" at bounding box center [937, 725] width 139 height 41
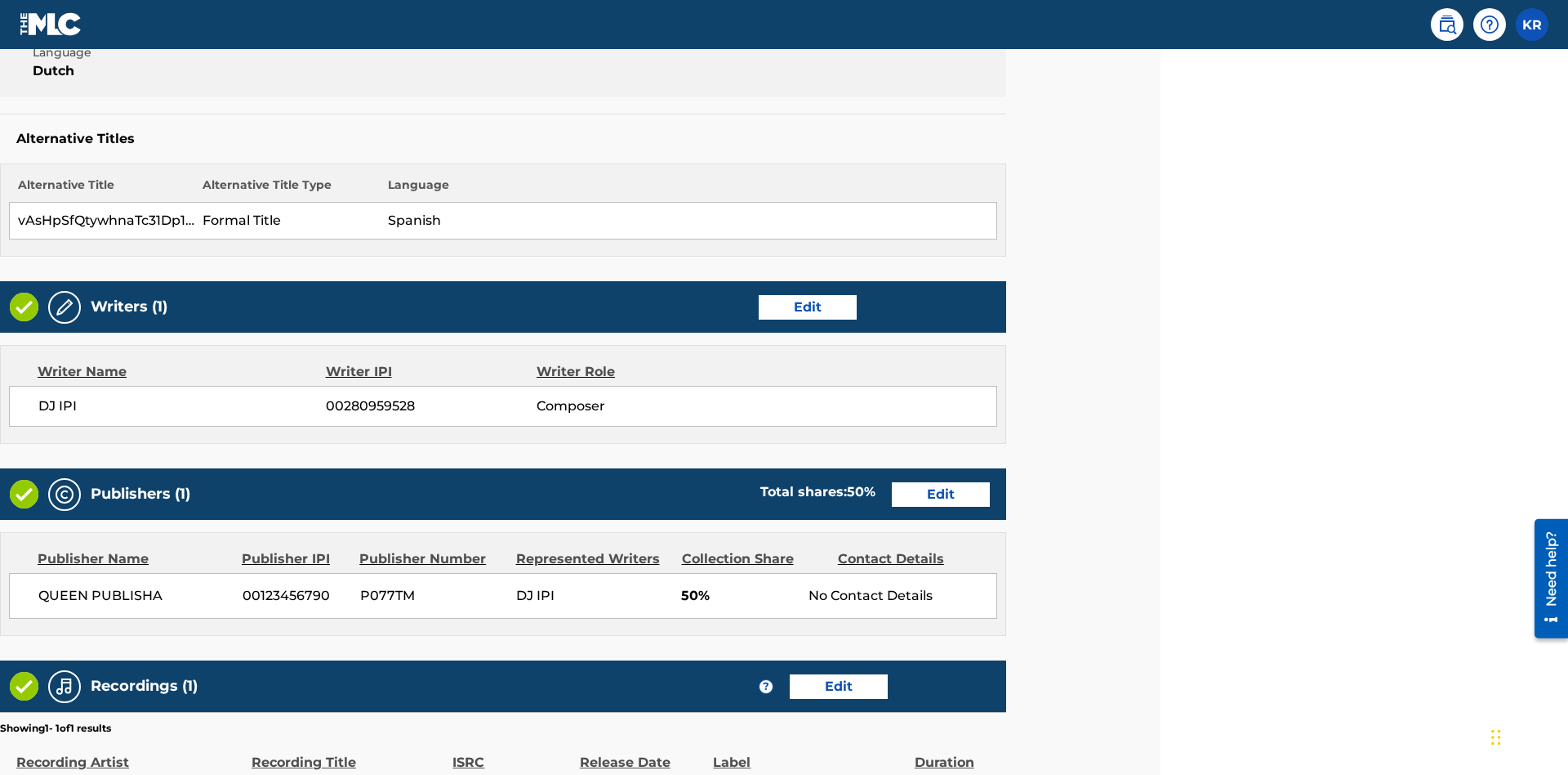
click at [807, 295] on link "Edit" at bounding box center [807, 307] width 98 height 25
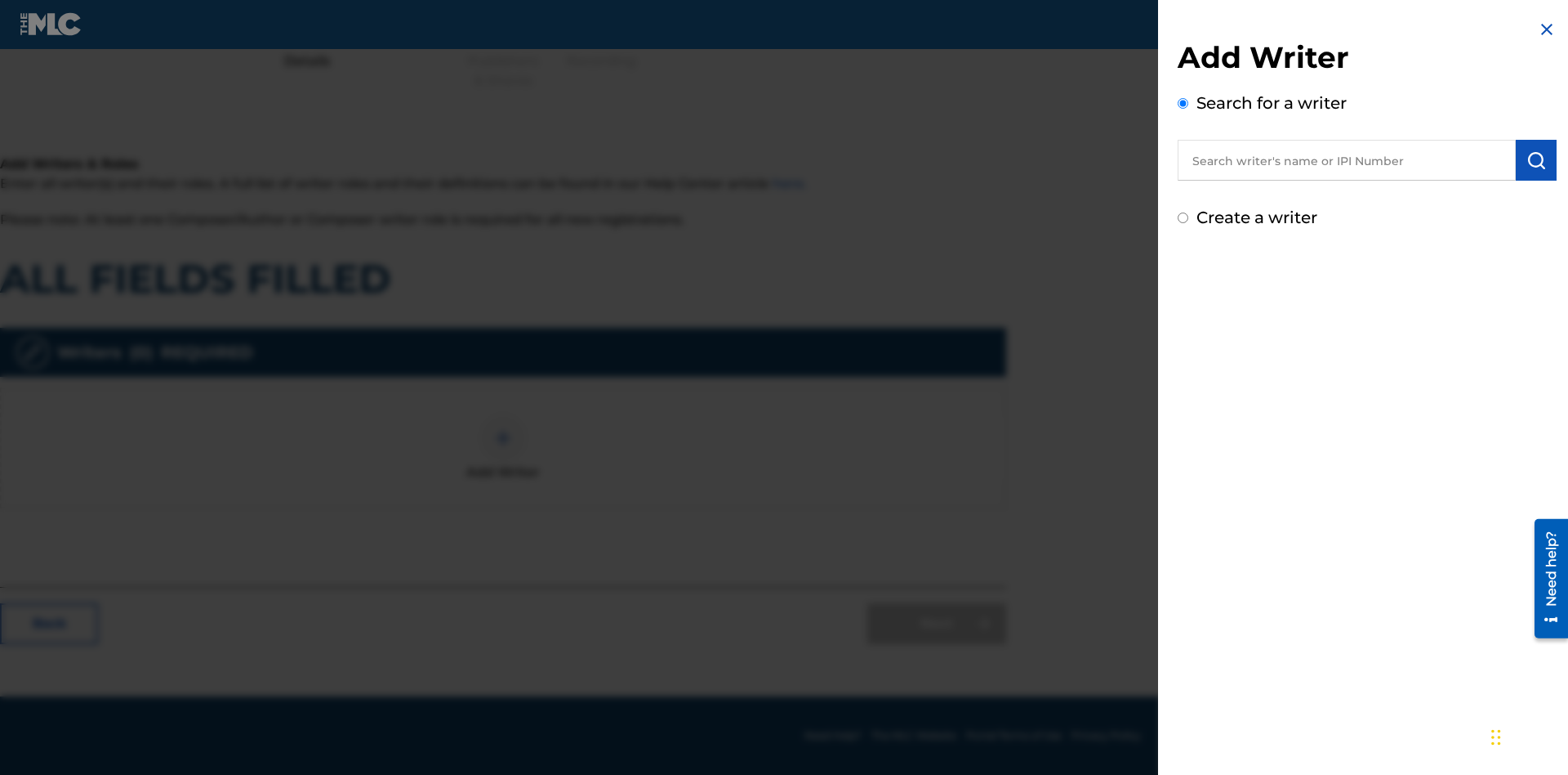
click at [1184, 218] on input "Create a writer" at bounding box center [1183, 218] width 10 height 10
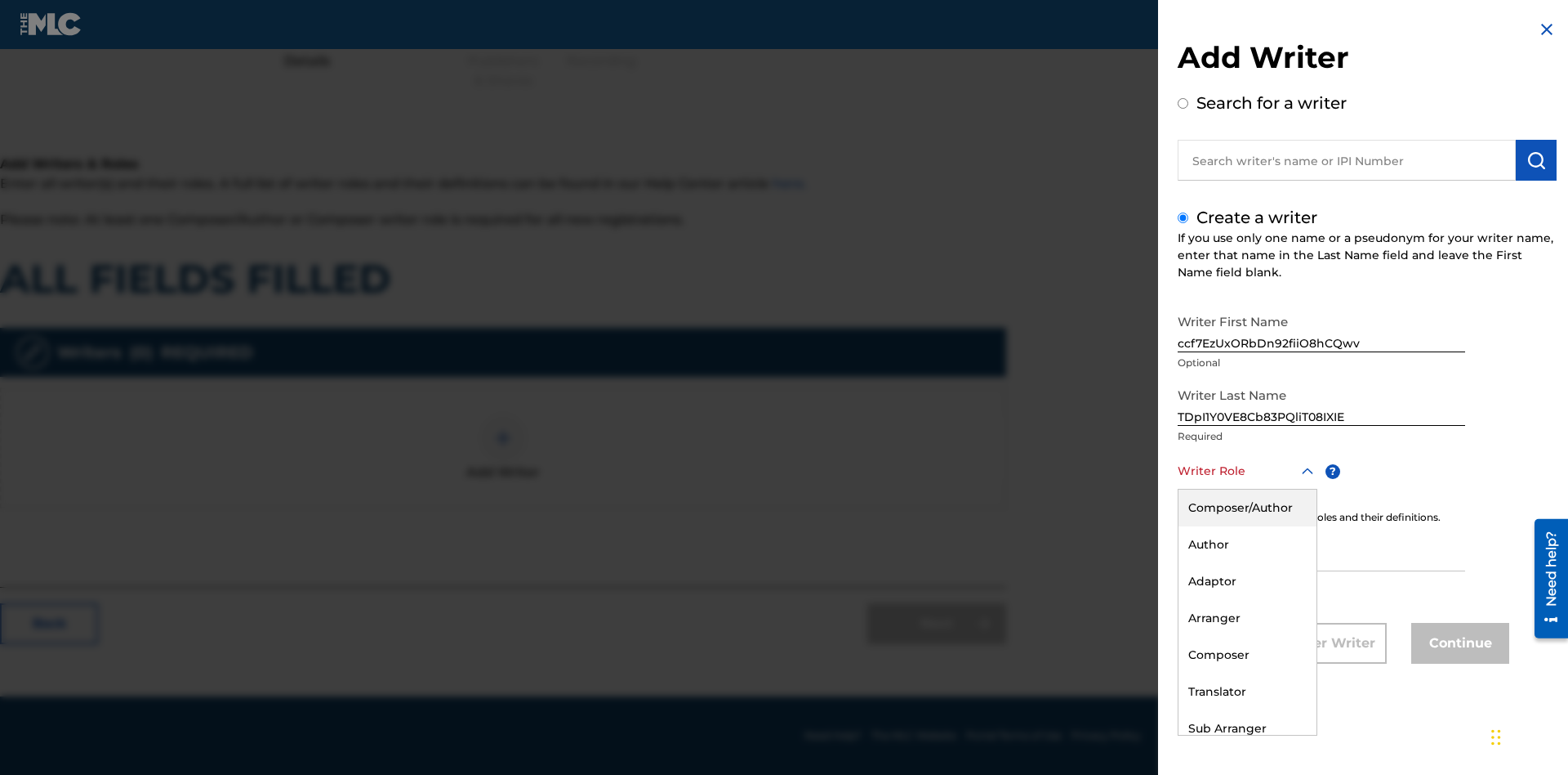
click at [1246, 655] on div "Composer" at bounding box center [1248, 655] width 138 height 37
click at [1321, 549] on input "IPI" at bounding box center [1321, 548] width 288 height 47
click at [1458, 644] on button "Continue" at bounding box center [1460, 643] width 98 height 41
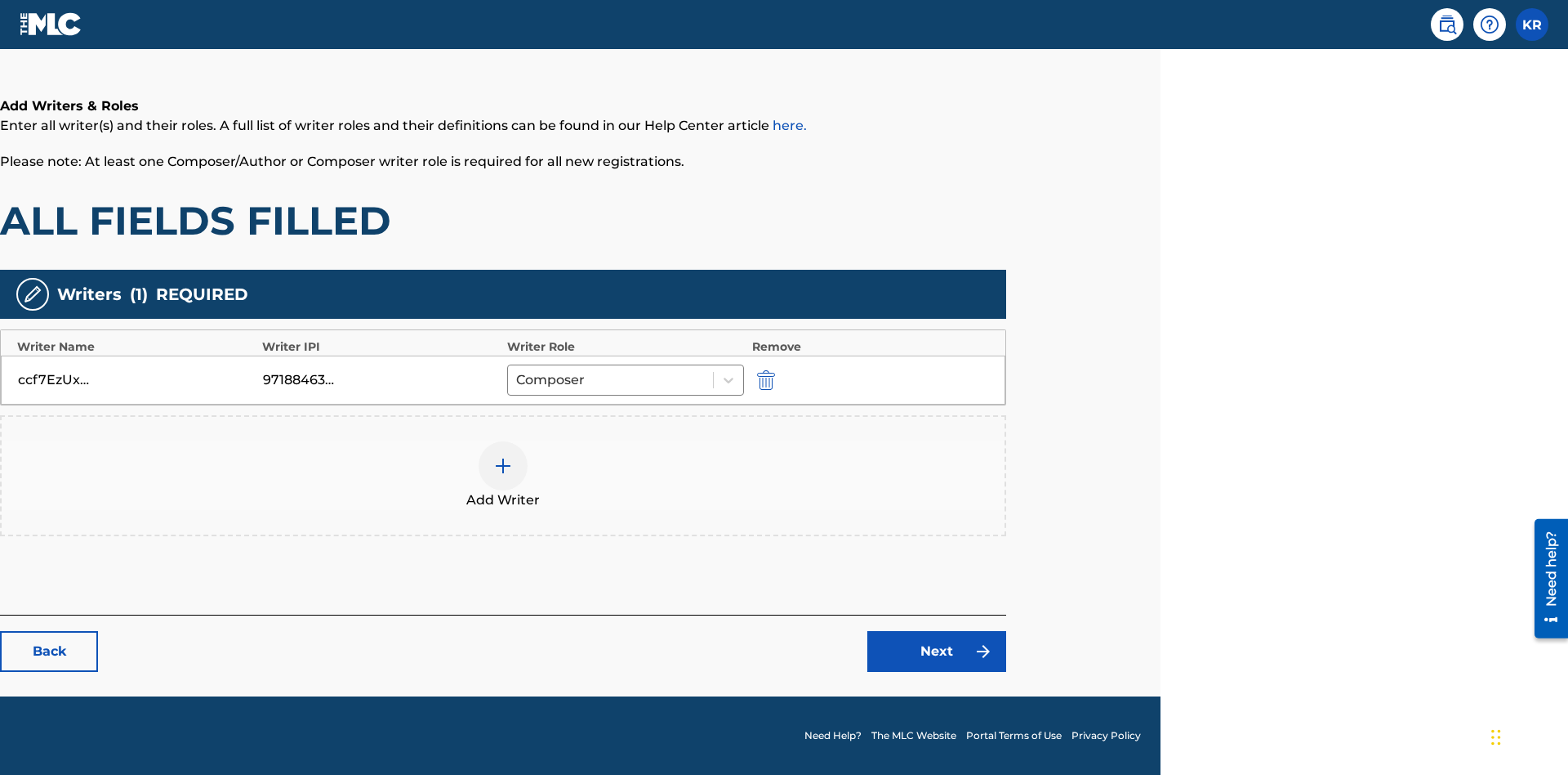
click at [503, 476] on div at bounding box center [502, 465] width 49 height 49
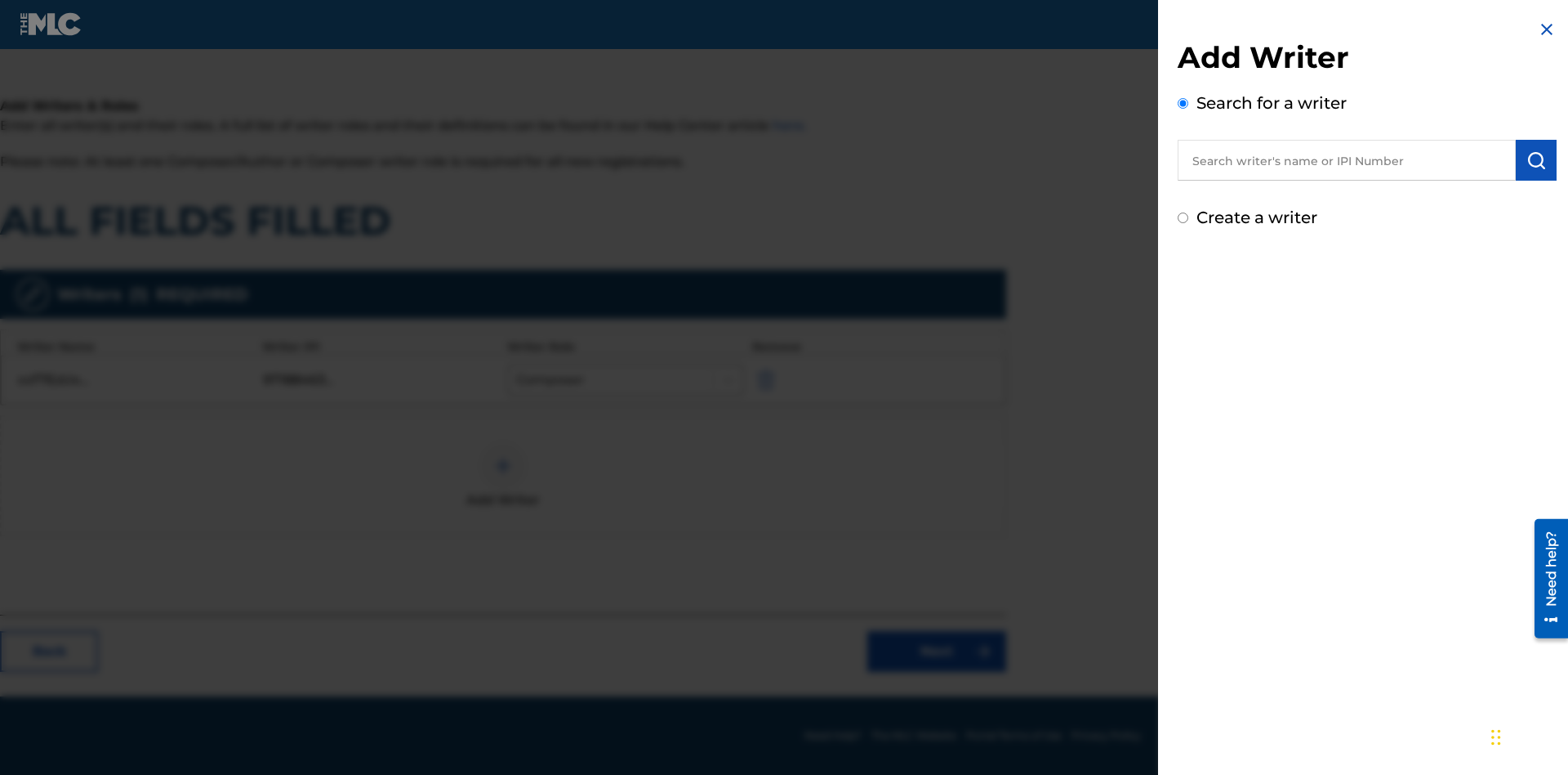
click at [1184, 218] on input "Create a writer" at bounding box center [1183, 218] width 10 height 10
radio input "false"
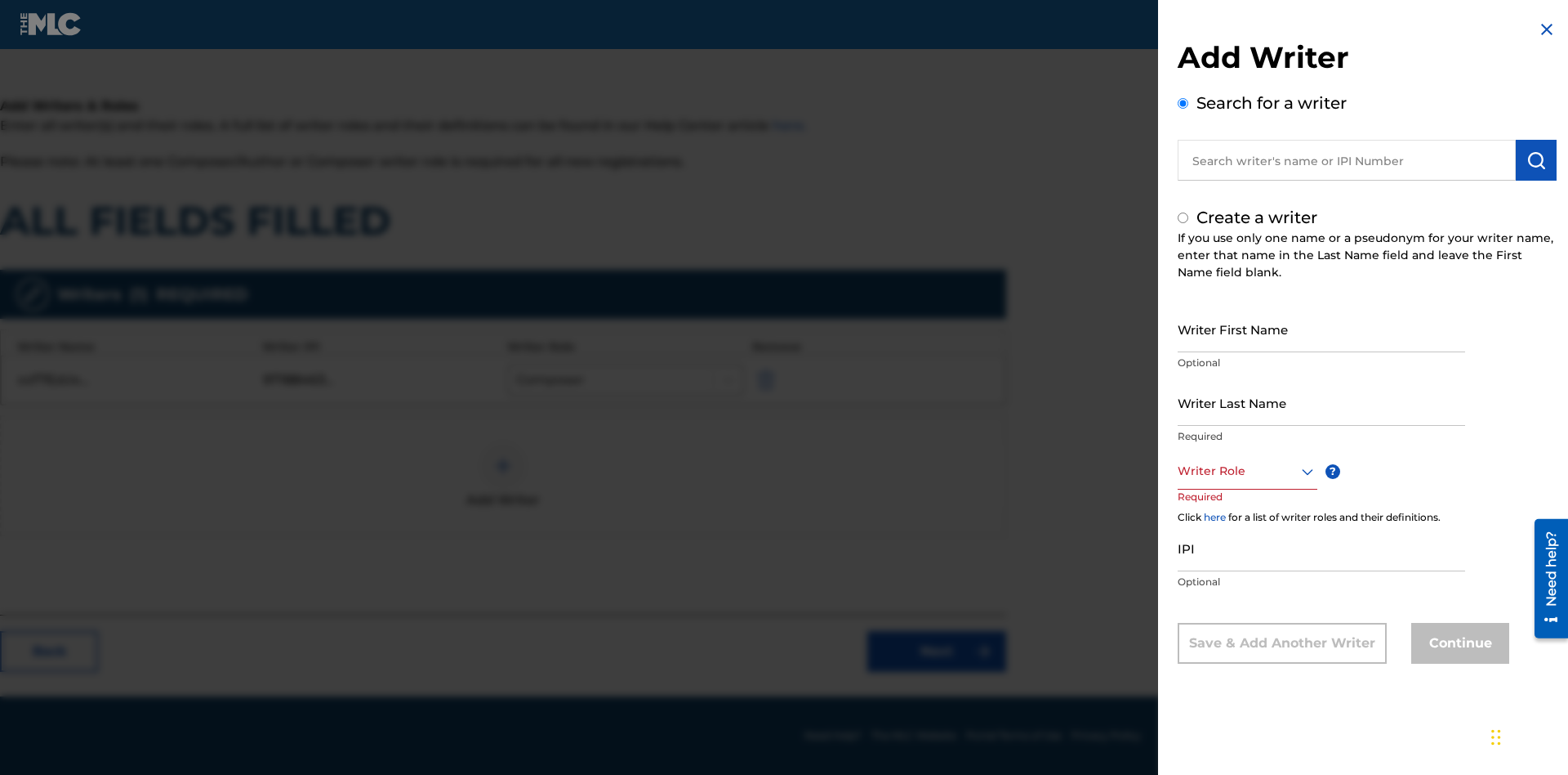
click at [1321, 328] on input "Writer First Name" at bounding box center [1321, 329] width 288 height 47
type input "pRDLu5AC82XVGy3UxgVRqk0HY"
click at [1321, 402] on input "Writer Last Name" at bounding box center [1321, 402] width 288 height 47
radio input "false"
radio input "true"
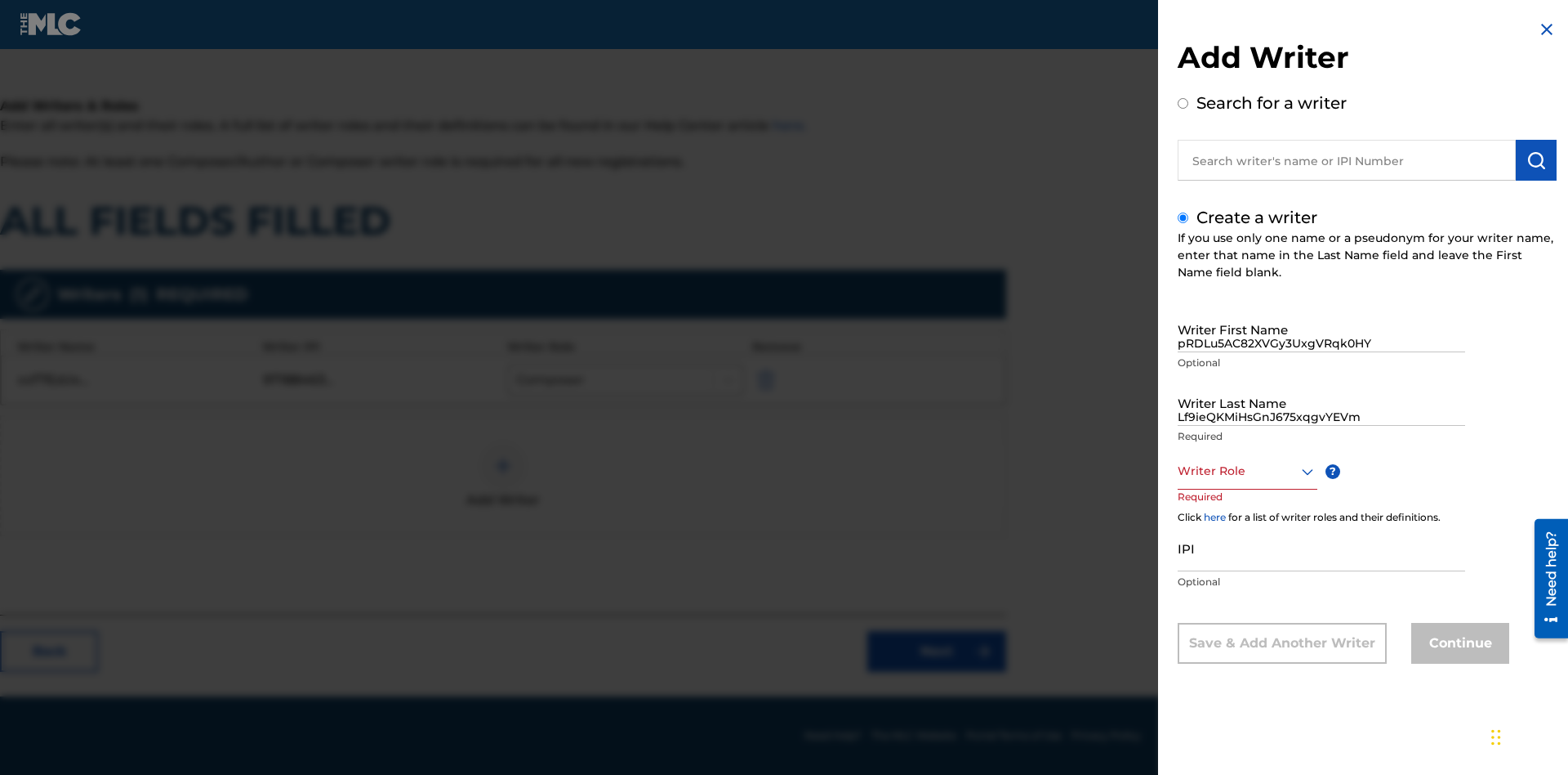
type input "Lf9ieQKMiHsGnJ675xqgvYEVm"
click at [1246, 471] on div at bounding box center [1248, 471] width 140 height 21
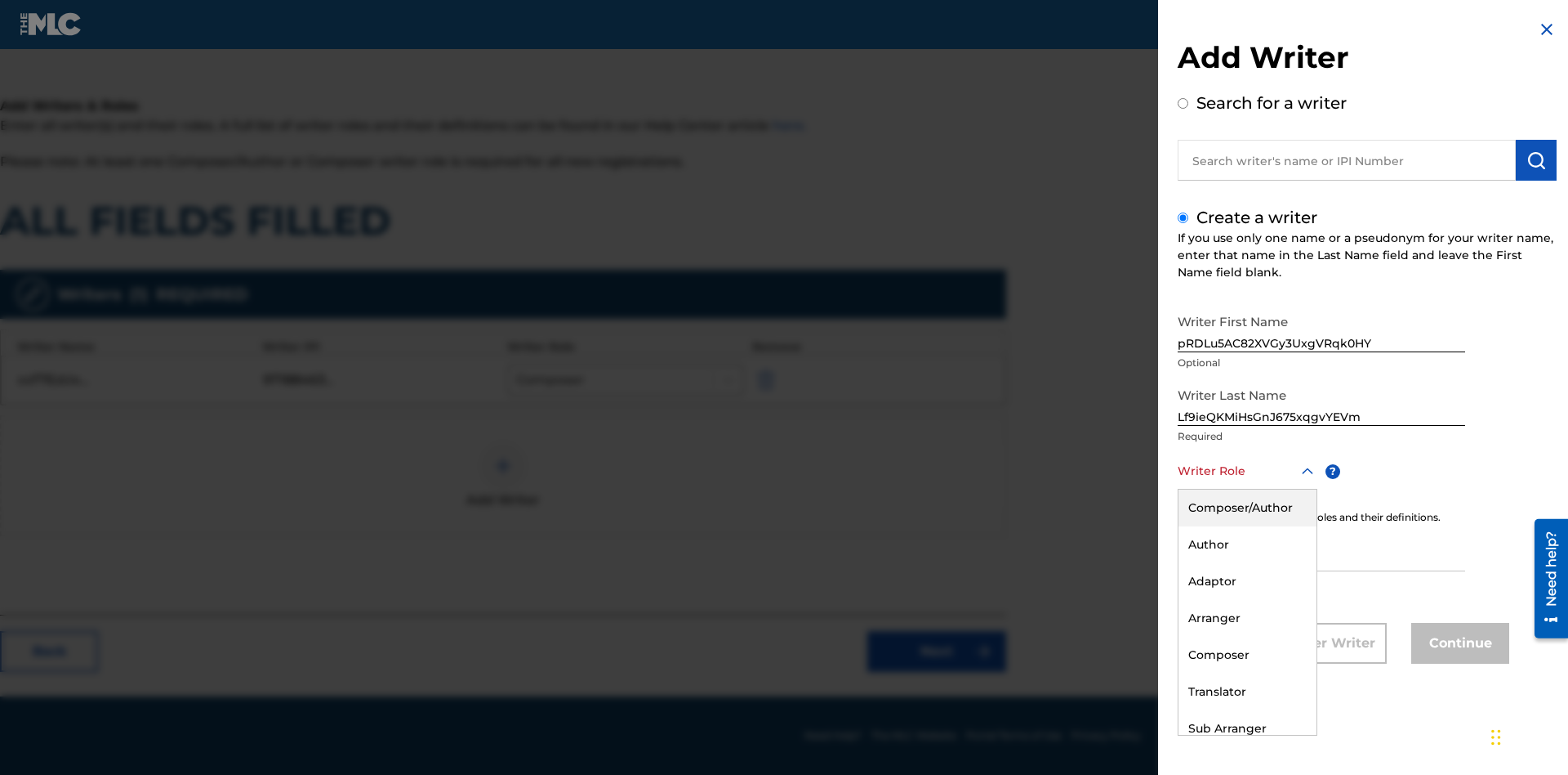
scroll to position [263, 407]
click at [1246, 747] on div "Sub Author" at bounding box center [1248, 765] width 138 height 37
click at [1321, 549] on input "IPI" at bounding box center [1321, 548] width 288 height 47
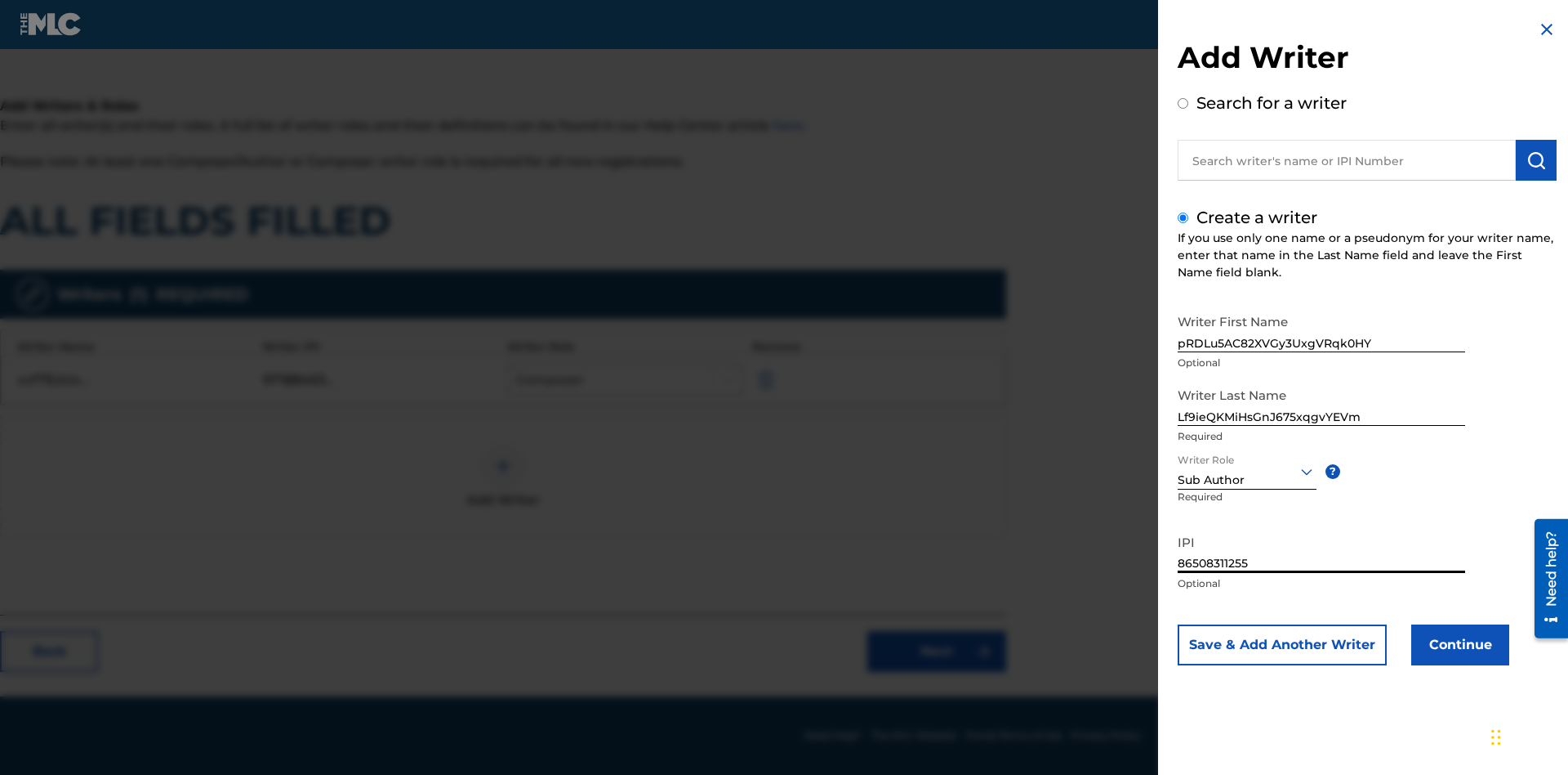
click at [1458, 644] on button "Continue" at bounding box center [1460, 645] width 98 height 41
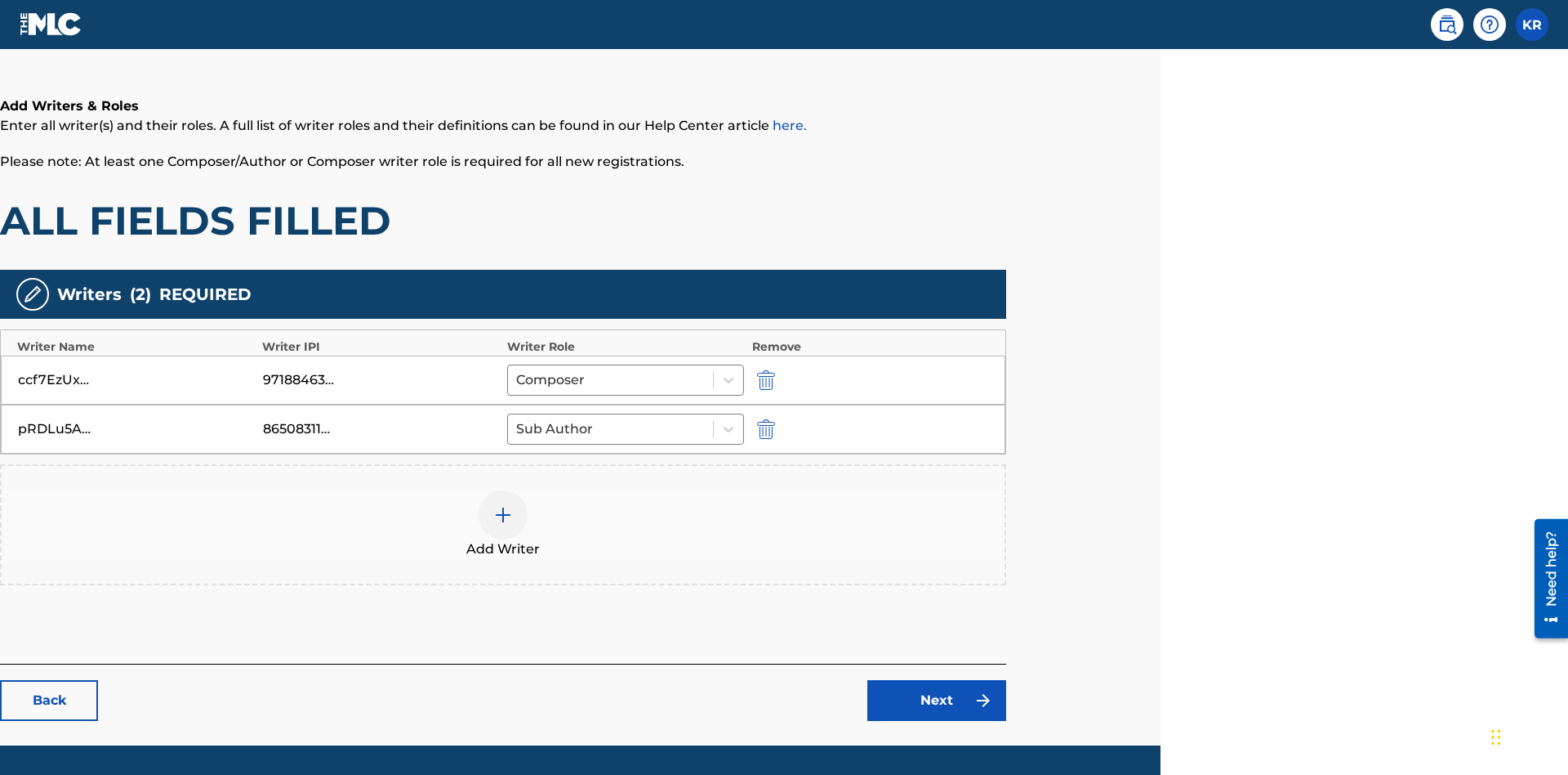
click at [937, 680] on link "Next" at bounding box center [937, 701] width 139 height 41
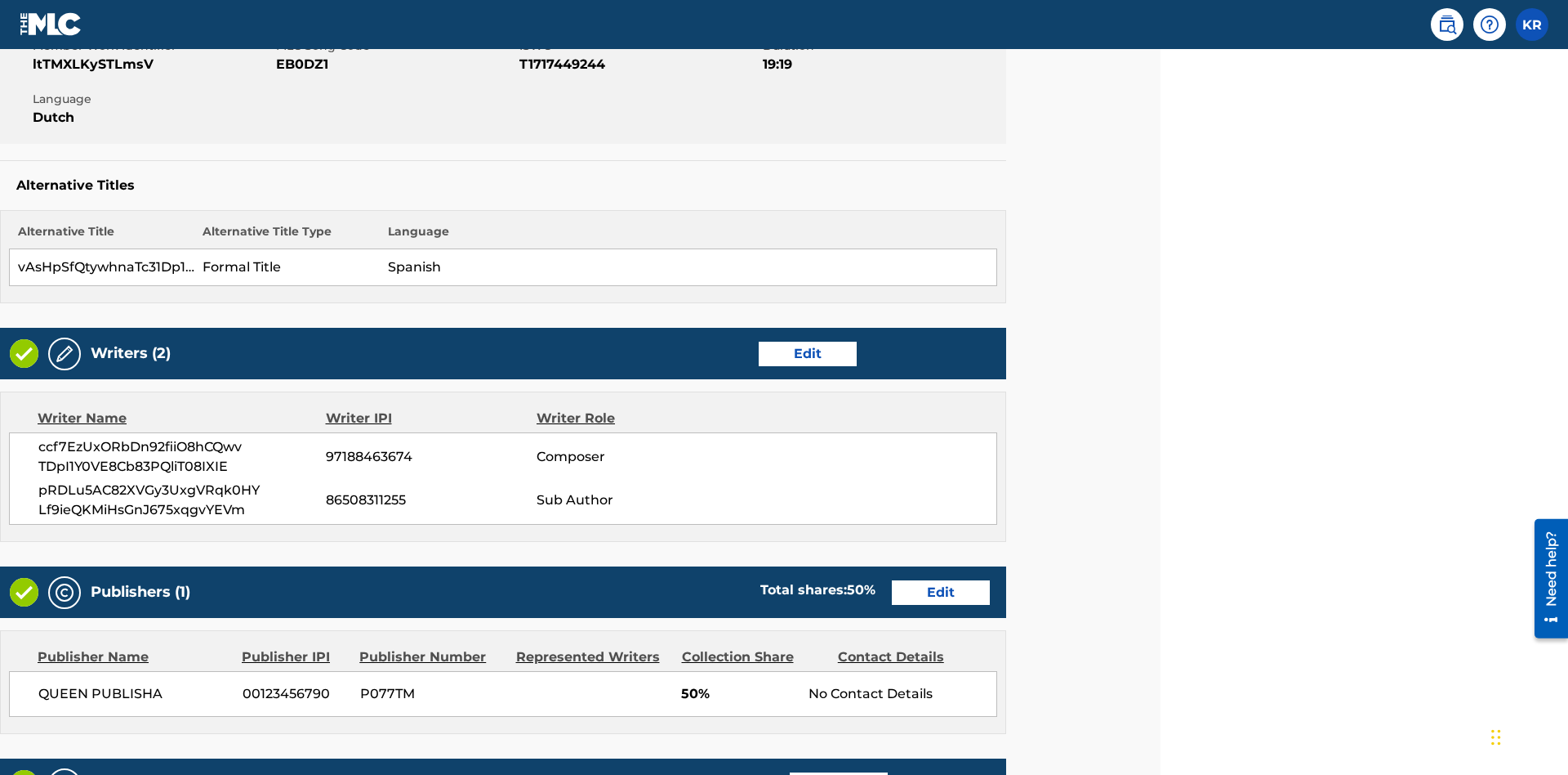
click at [941, 580] on link "Edit" at bounding box center [940, 592] width 98 height 25
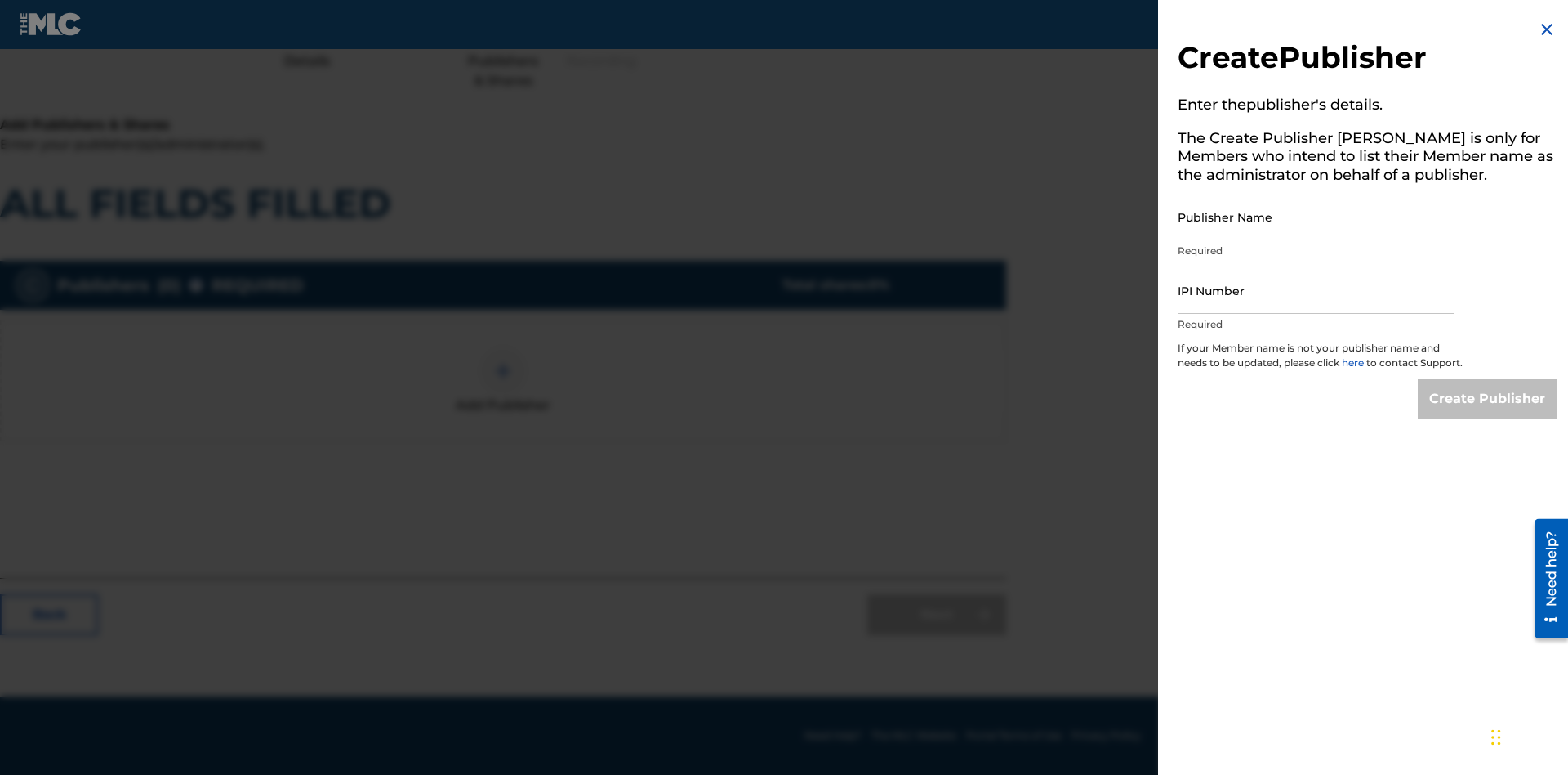
click at [1316, 216] on input "Publisher Name" at bounding box center [1315, 217] width 276 height 47
click at [1316, 290] on input "IPI Number" at bounding box center [1315, 291] width 276 height 47
click at [1488, 414] on input "Create Publisher" at bounding box center [1487, 399] width 139 height 41
click at [1488, 379] on input "Create Publisher" at bounding box center [1487, 399] width 139 height 41
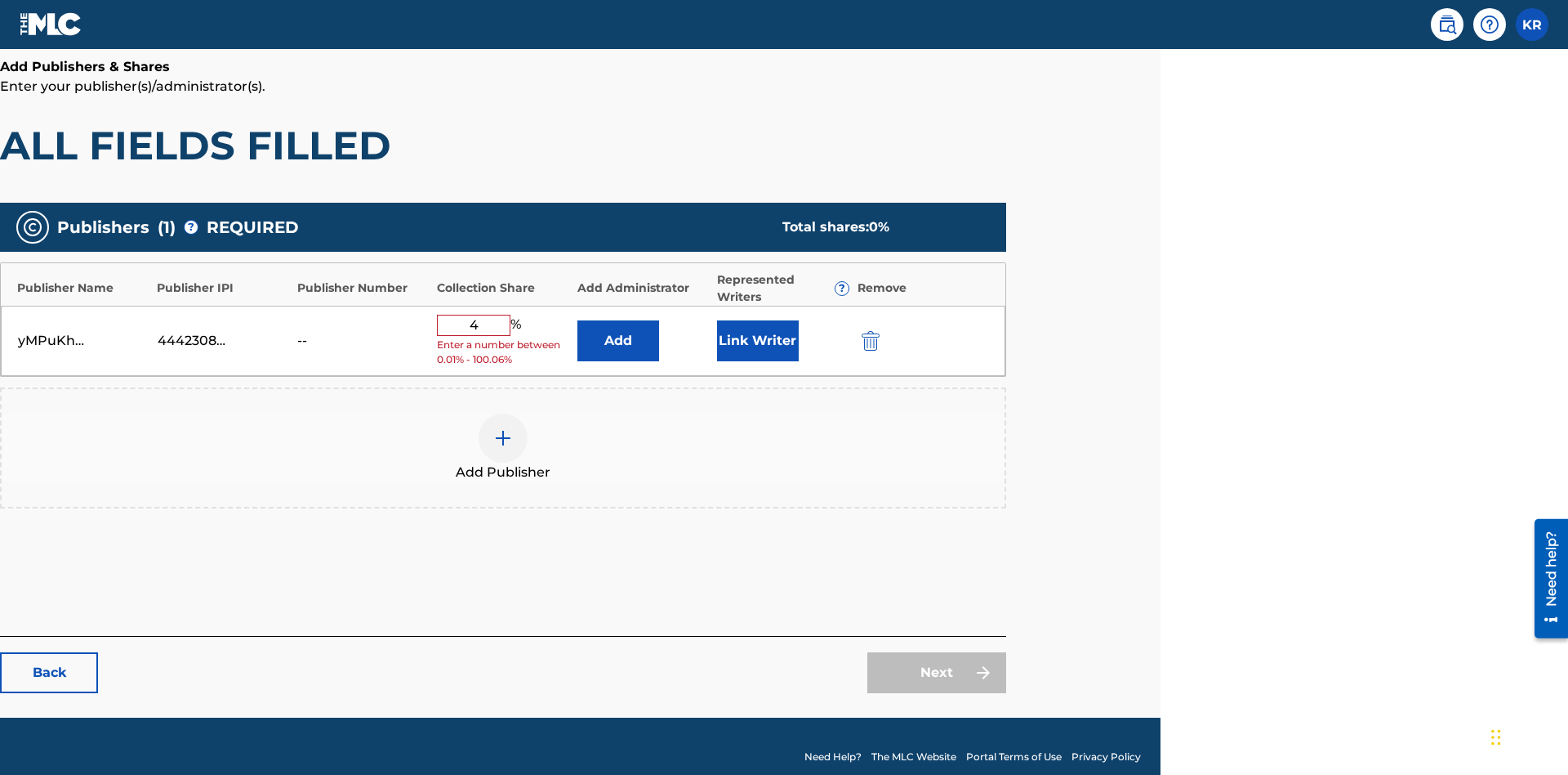
type input "4"
click at [757, 326] on button "Link Writer" at bounding box center [758, 341] width 82 height 41
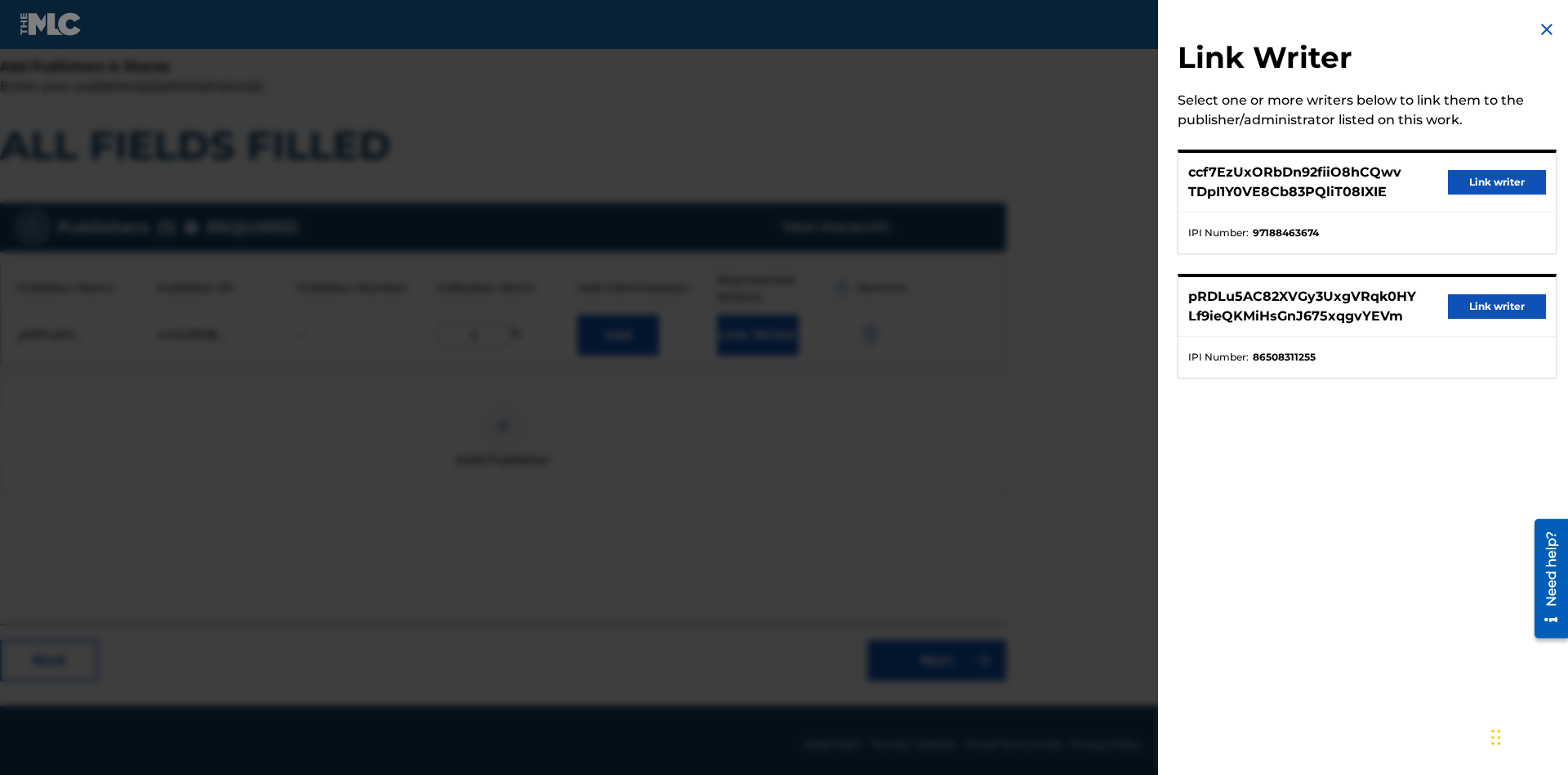
click at [1497, 182] on button "Link writer" at bounding box center [1496, 182] width 98 height 25
click at [757, 326] on button "Link Writer" at bounding box center [758, 335] width 82 height 41
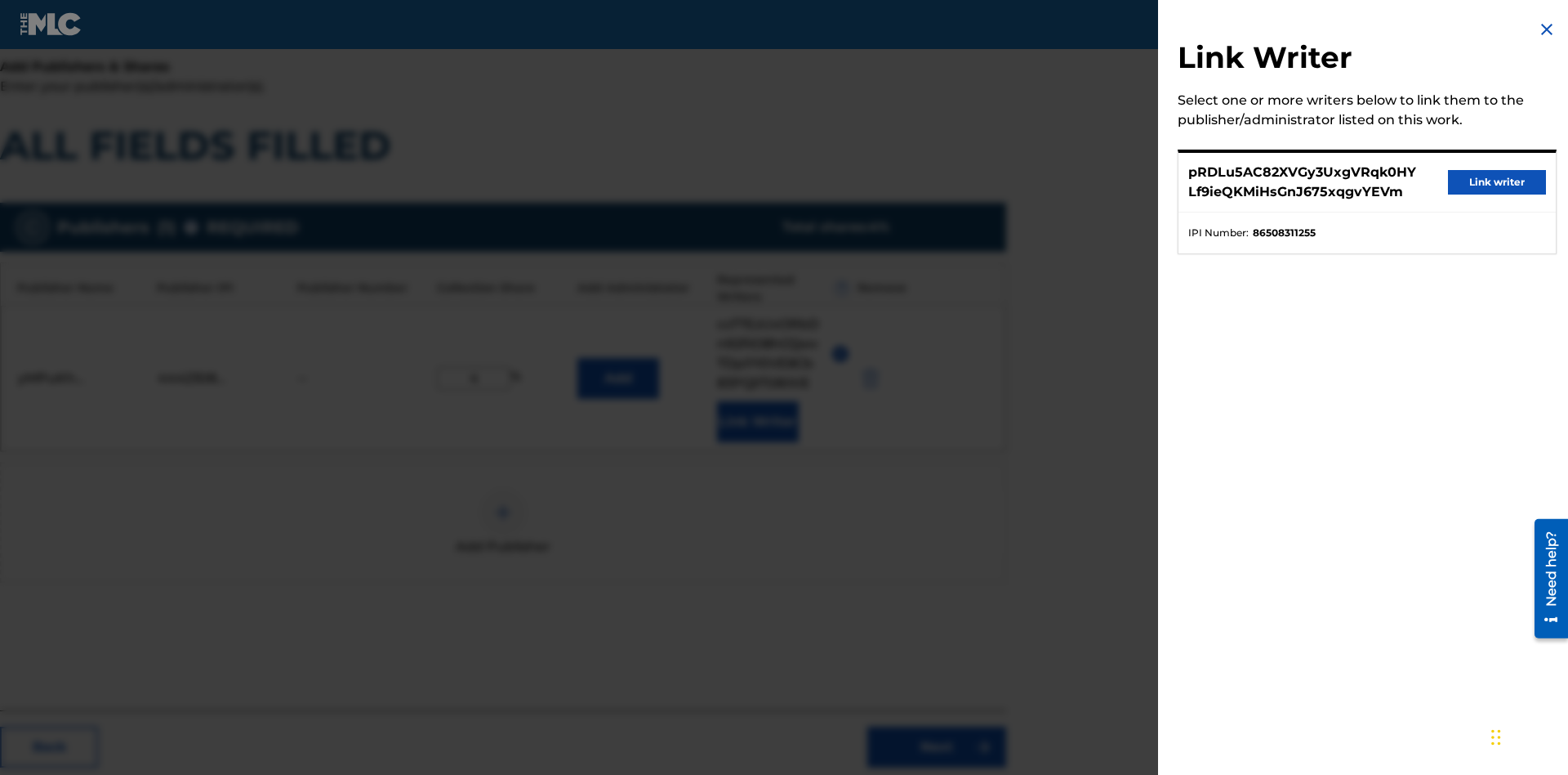
click at [1497, 182] on button "Link writer" at bounding box center [1496, 182] width 98 height 25
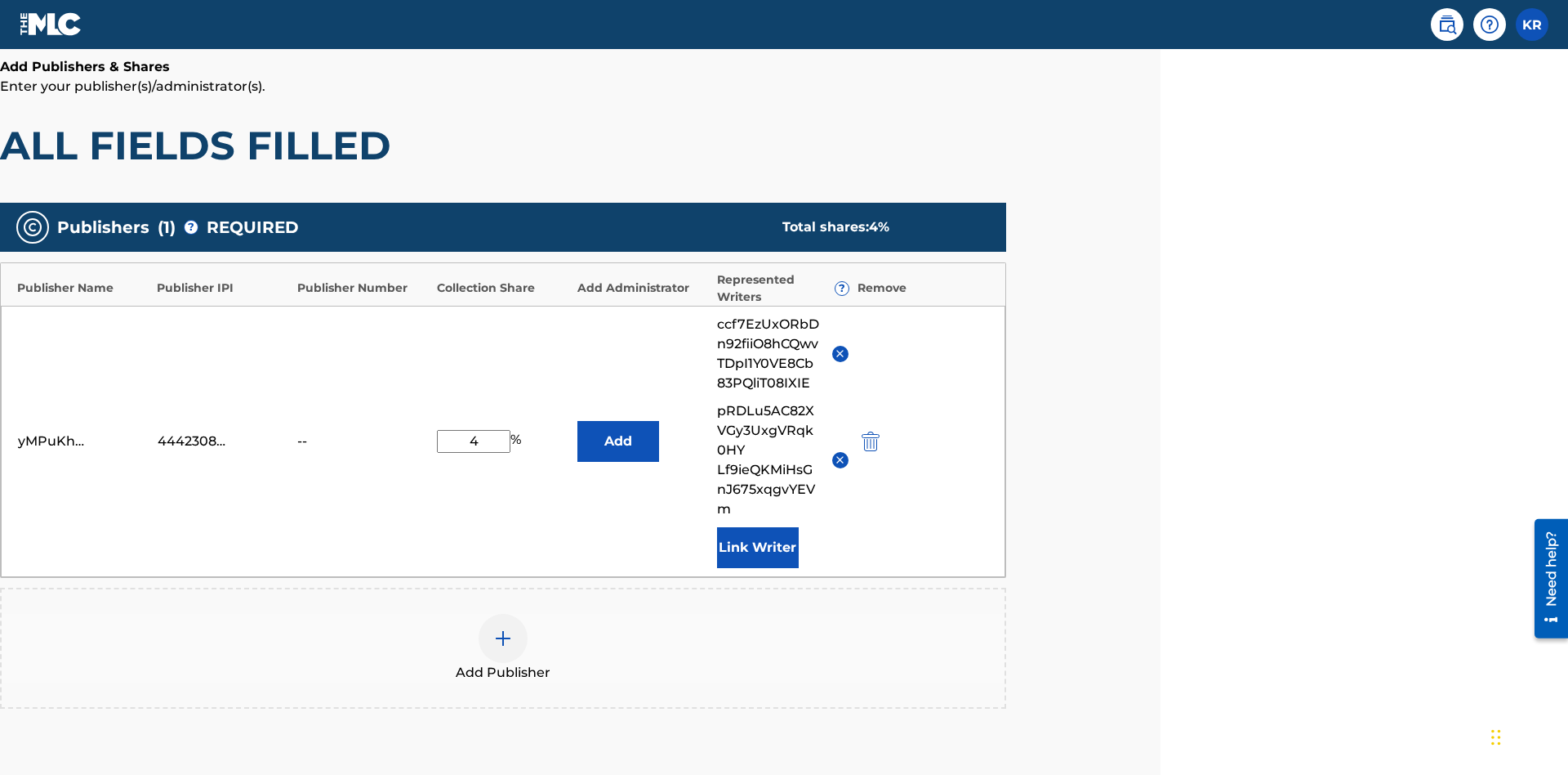
click at [757, 527] on button "Link Writer" at bounding box center [758, 548] width 82 height 41
click at [617, 420] on button "Add" at bounding box center [618, 441] width 82 height 41
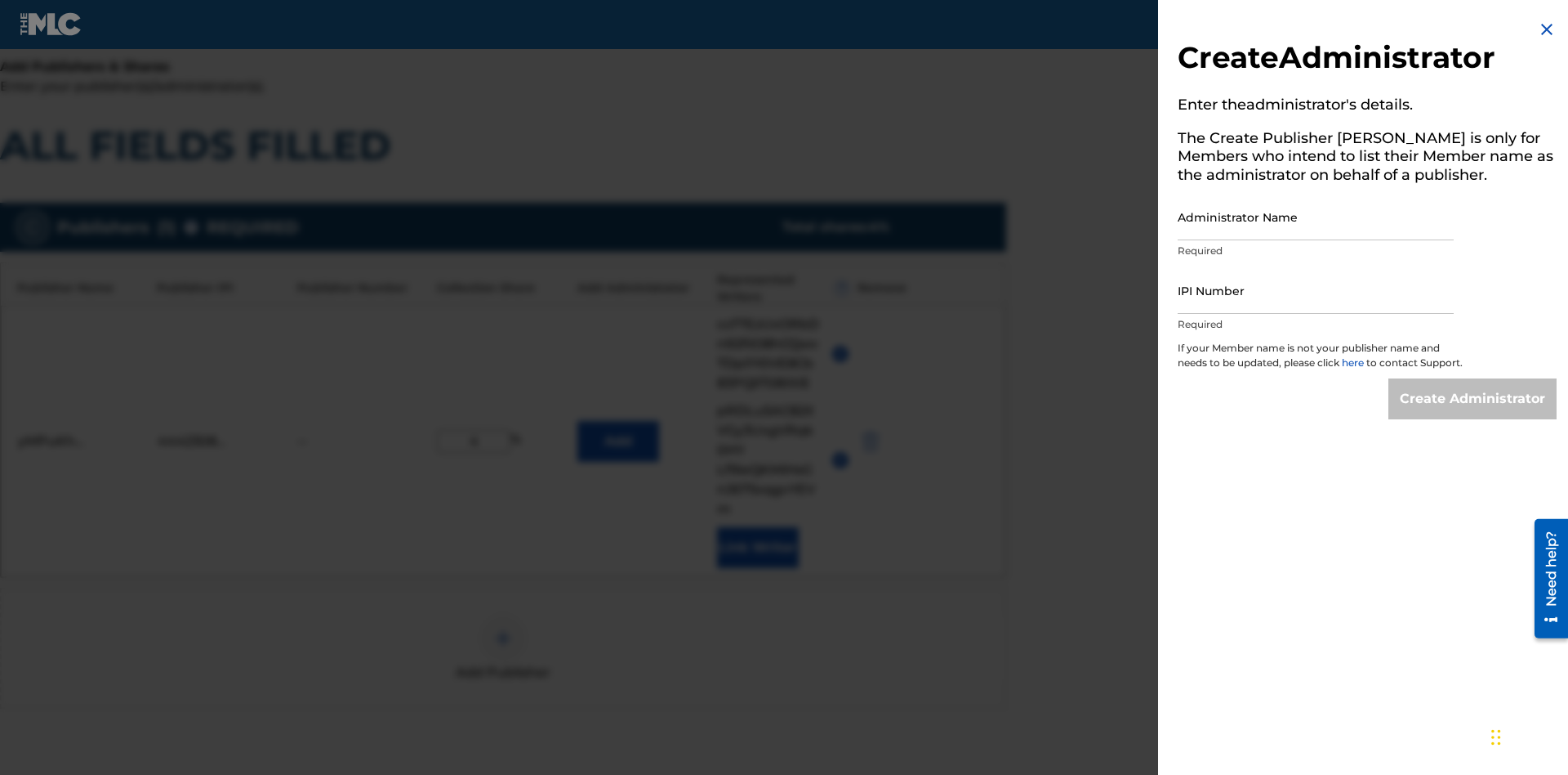
click at [1316, 216] on input "Administrator Name" at bounding box center [1315, 217] width 276 height 47
click at [1316, 290] on input "IPI Number" at bounding box center [1315, 291] width 276 height 47
click at [1473, 414] on input "Create Administrator" at bounding box center [1472, 399] width 168 height 41
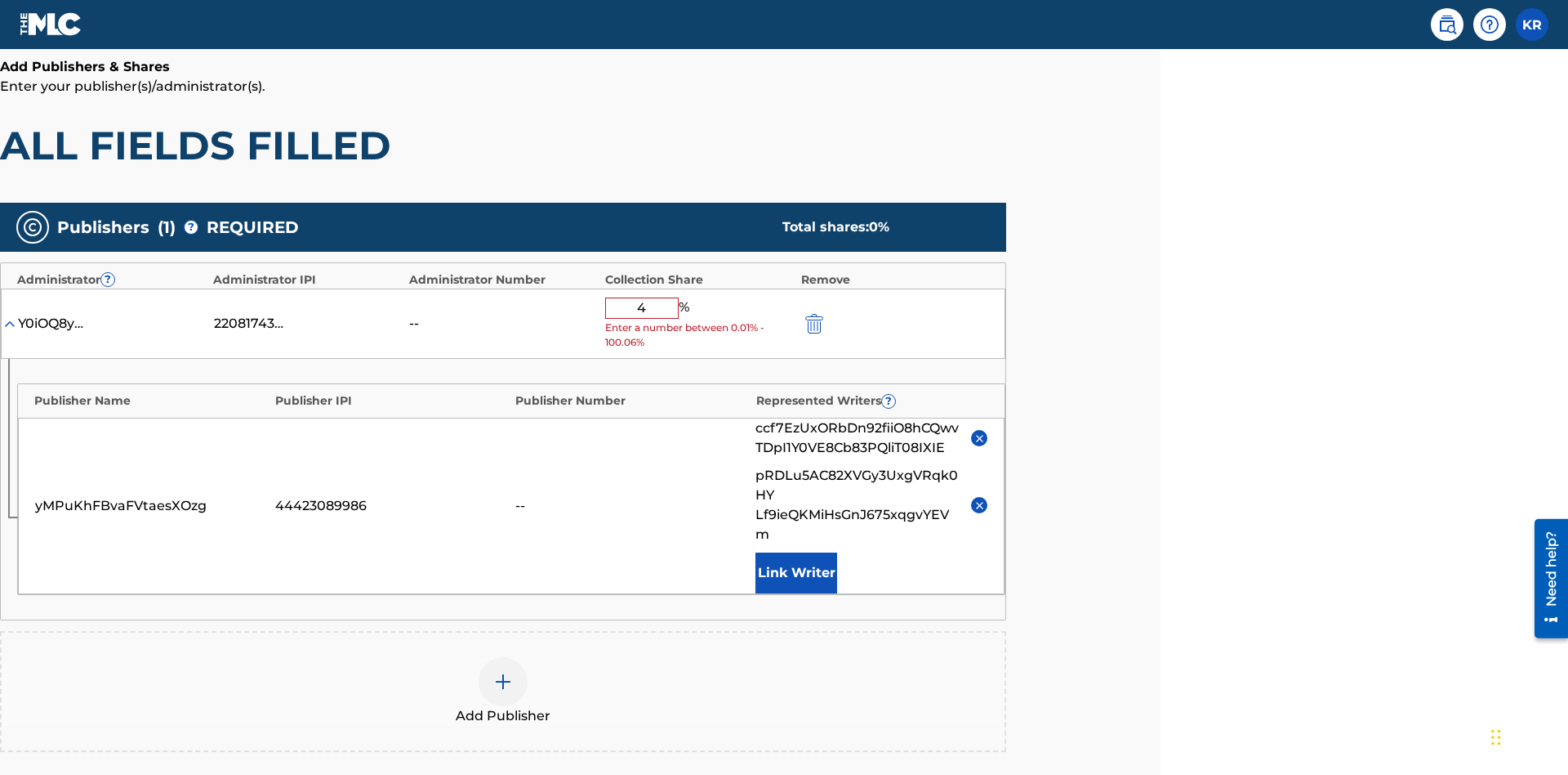
type input "40"
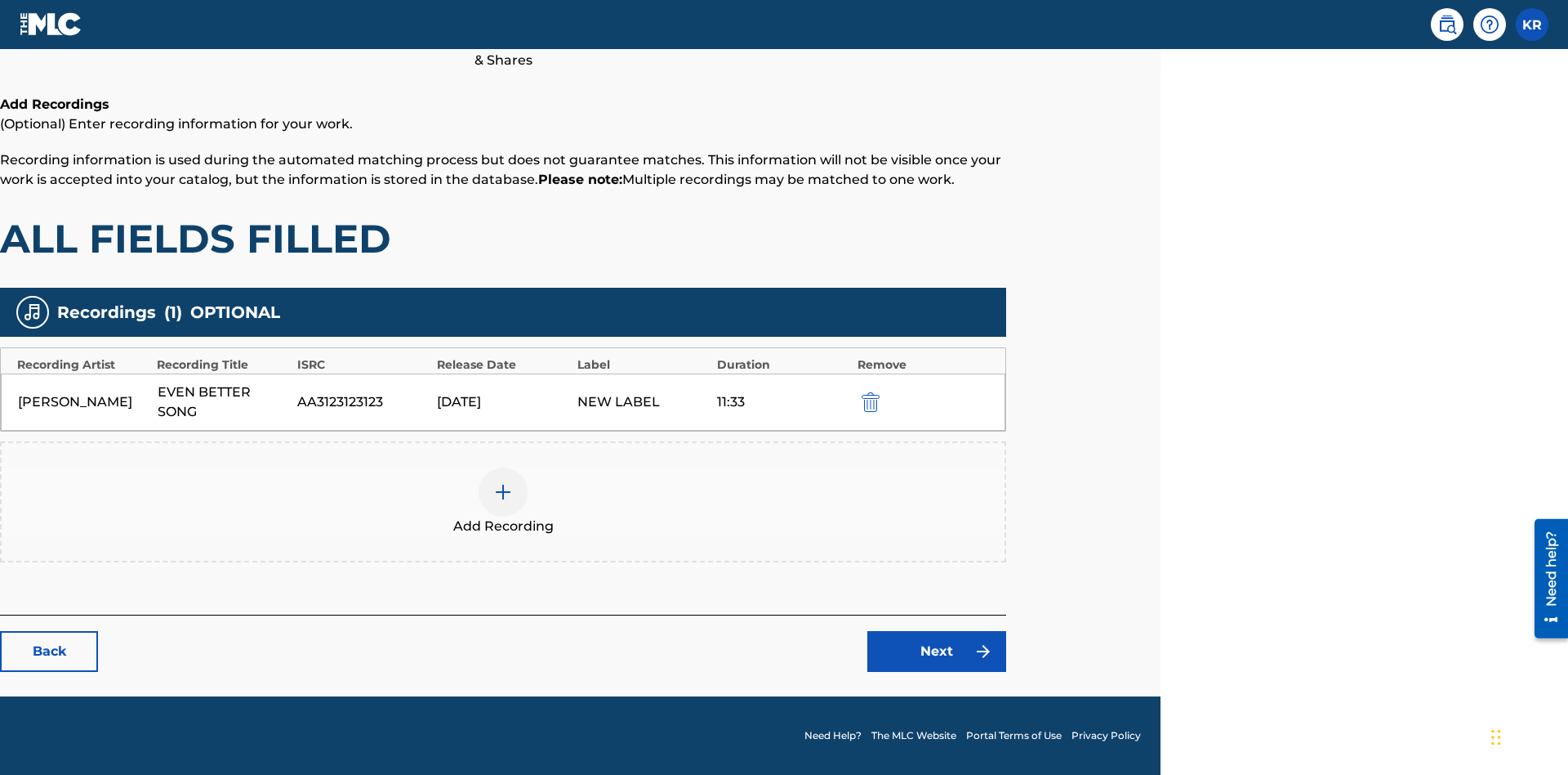
click at [868, 402] on img "submit" at bounding box center [870, 402] width 18 height 20
click at [503, 482] on img at bounding box center [503, 491] width 20 height 20
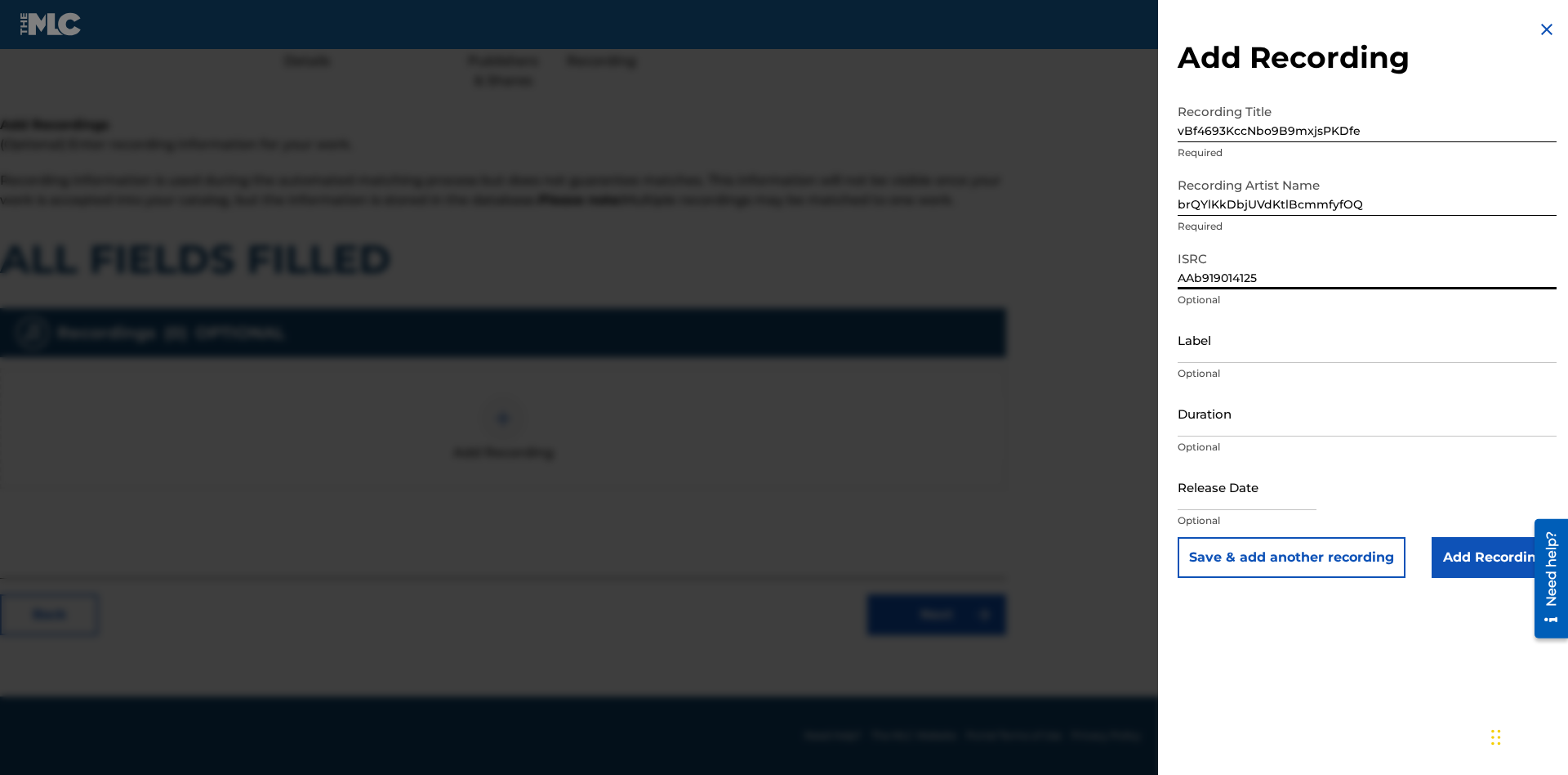
click at [1367, 339] on input "Label" at bounding box center [1367, 339] width 379 height 47
click at [1367, 413] on input "Duration" at bounding box center [1367, 413] width 379 height 47
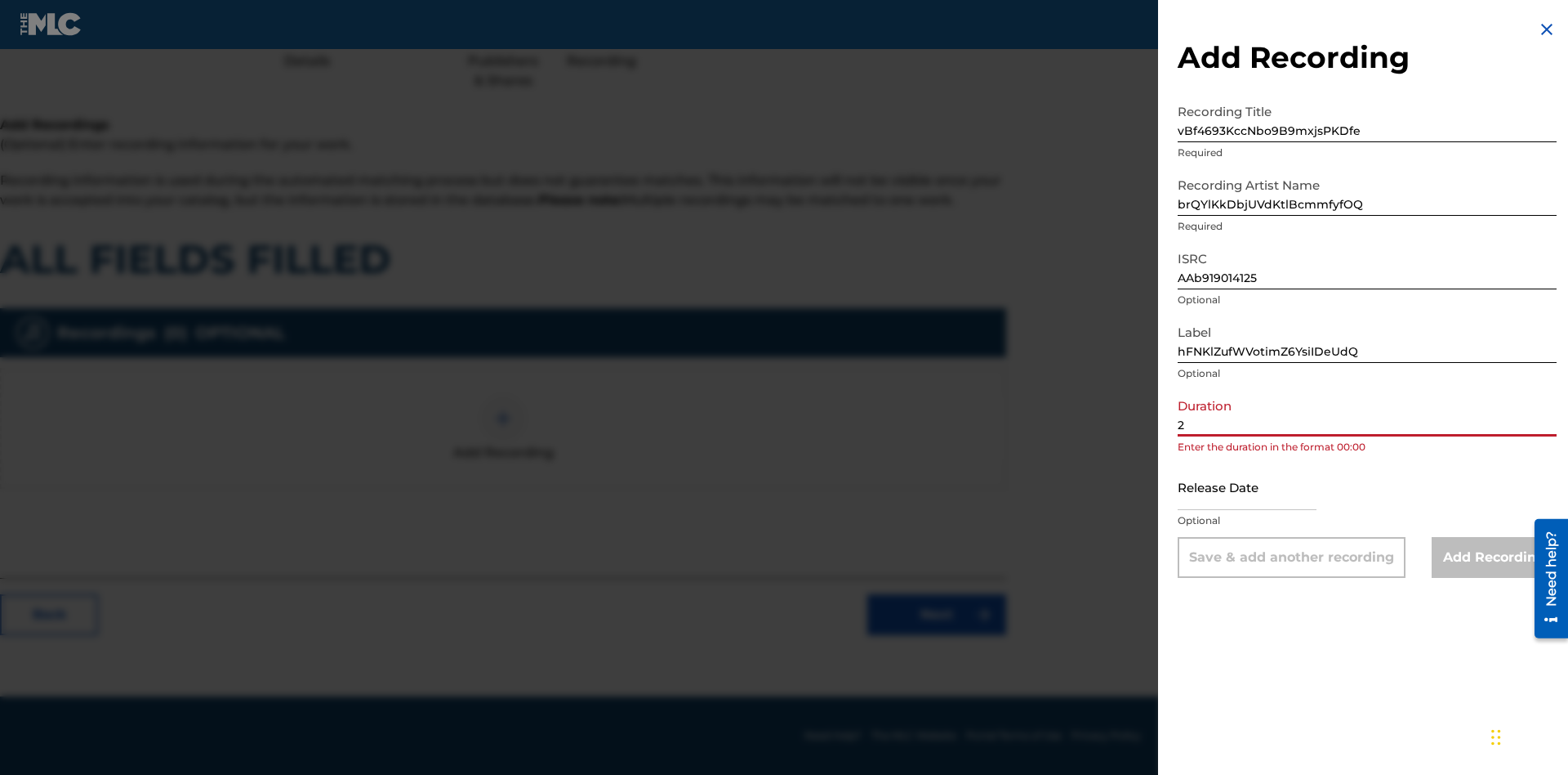
click at [1367, 413] on input "2" at bounding box center [1367, 413] width 379 height 47
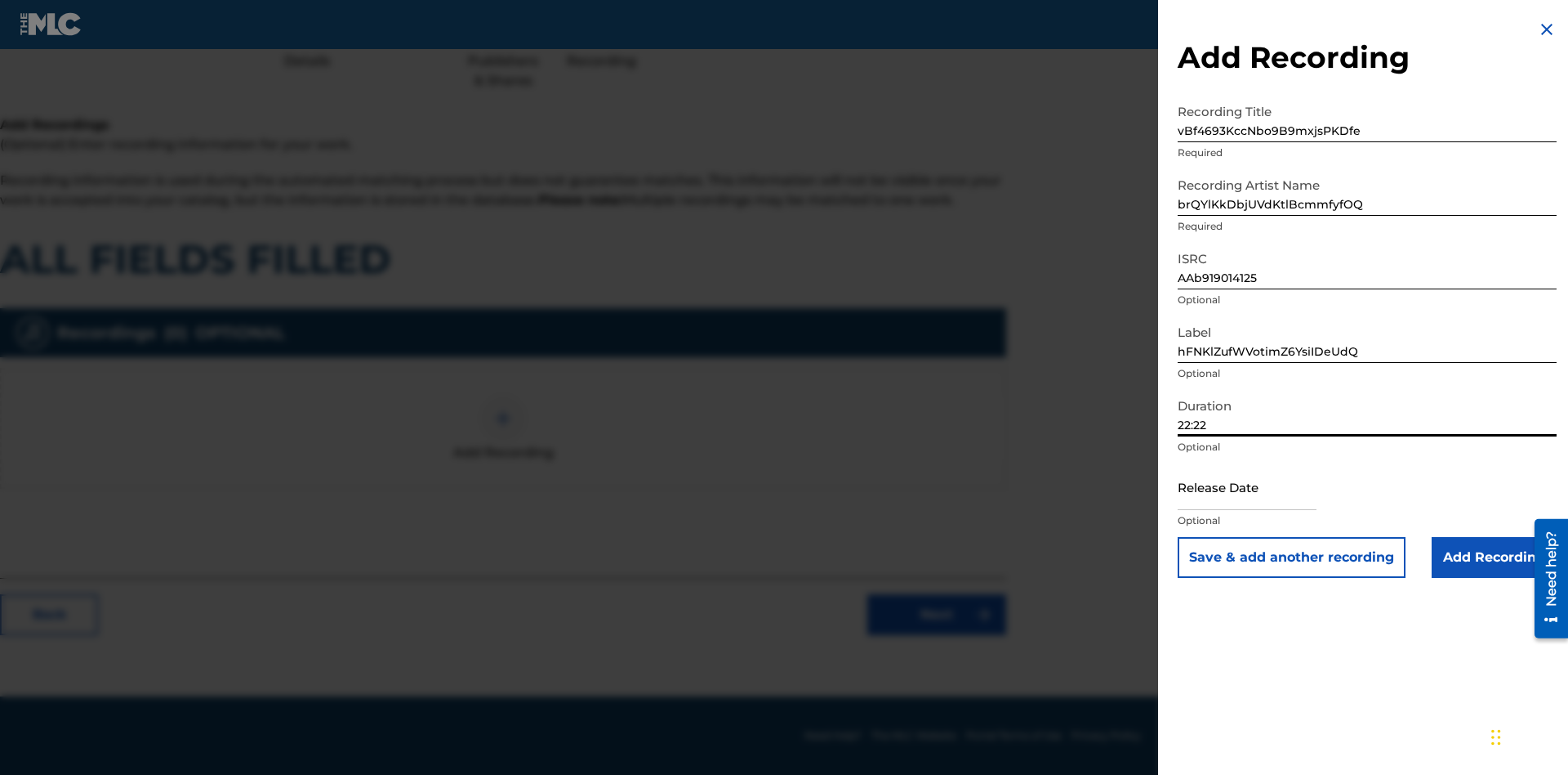
click at [1260, 488] on input "text" at bounding box center [1247, 486] width 139 height 47
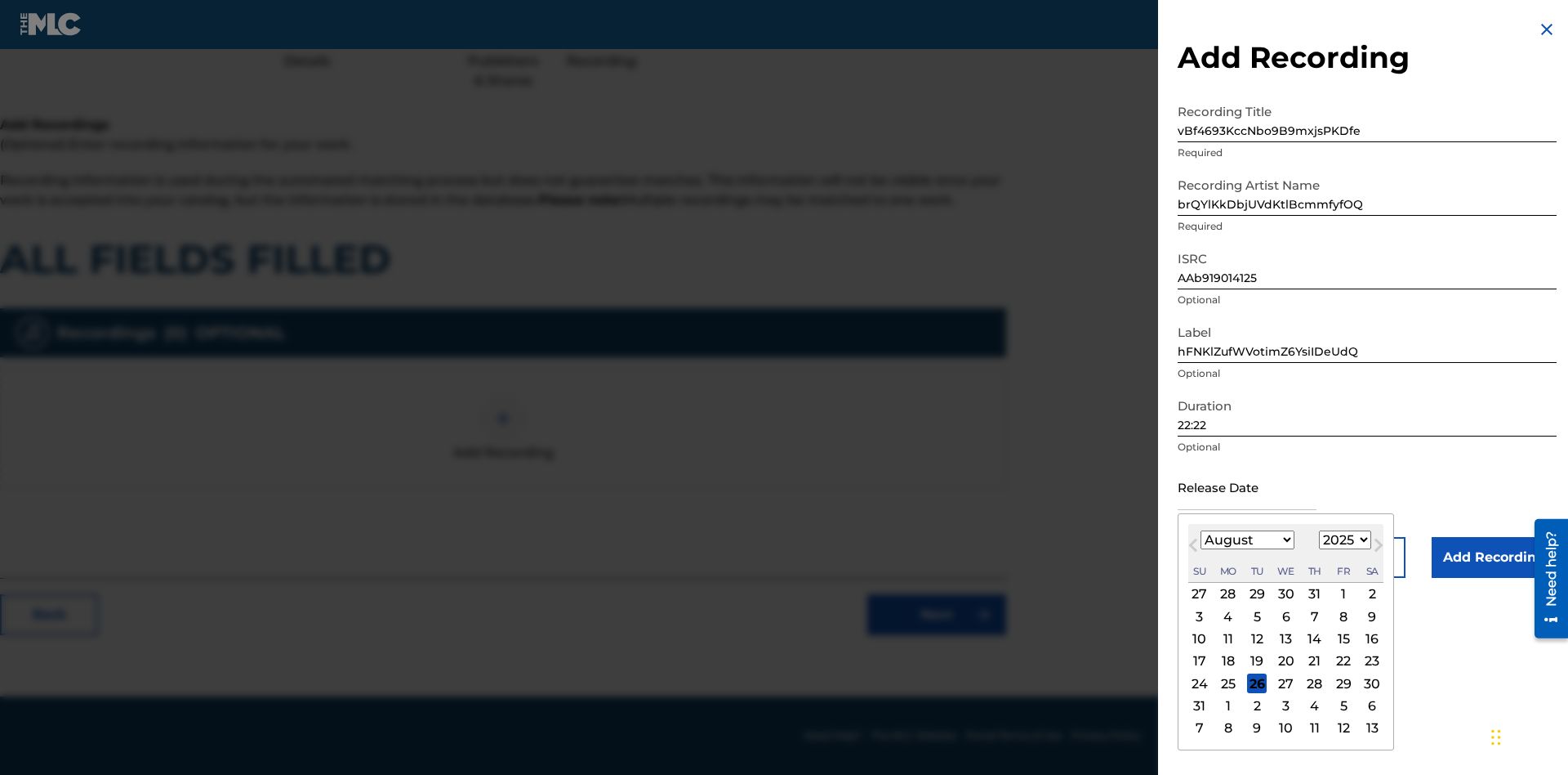
click at [1343, 540] on select "1900 1901 1902 1903 1904 1905 1906 1907 1908 1909 1910 1911 1912 1913 1914 1915…" at bounding box center [1344, 540] width 52 height 19
click at [1256, 638] on div "12" at bounding box center [1256, 638] width 20 height 20
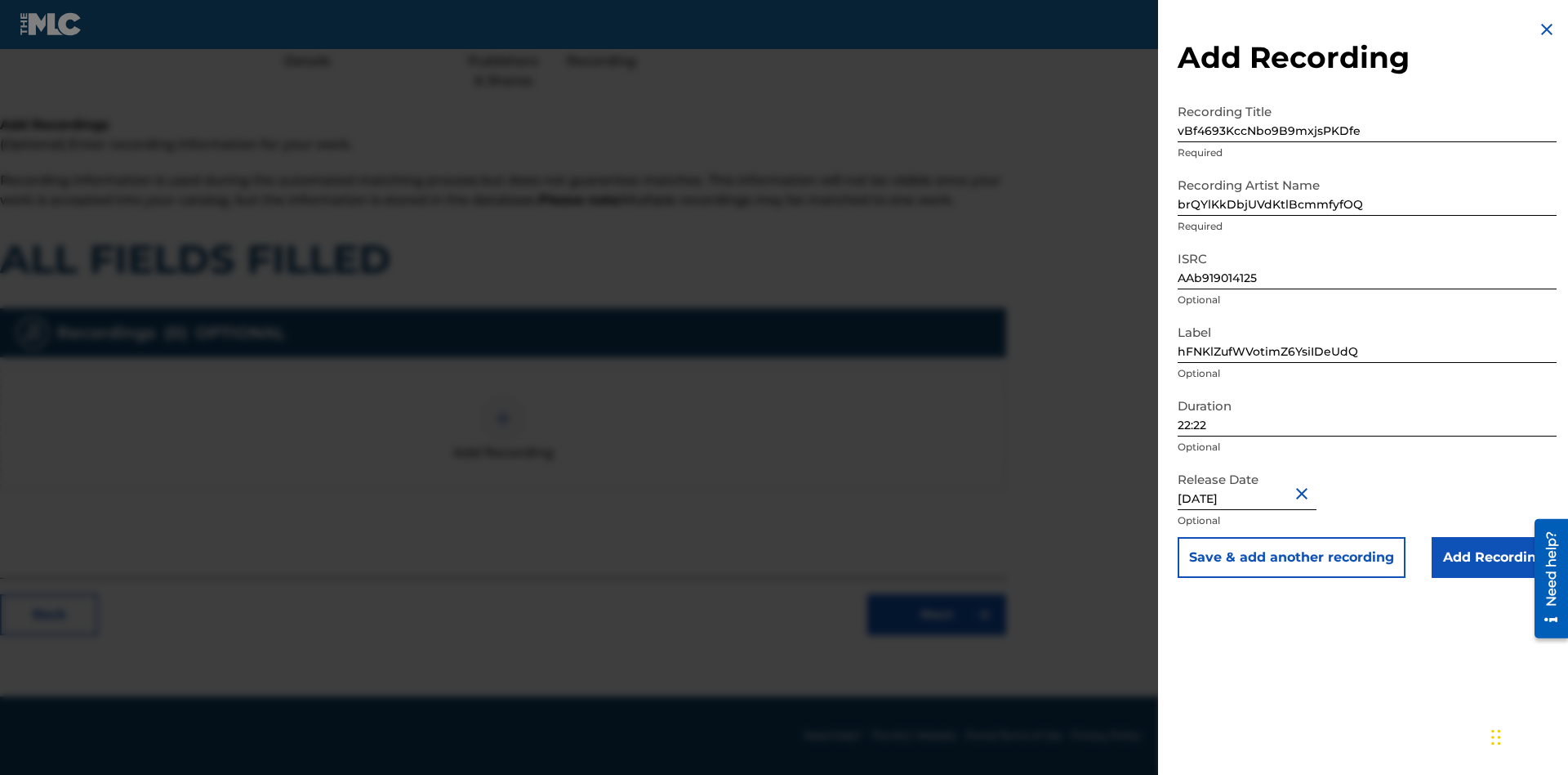
click at [1494, 557] on input "Add Recording" at bounding box center [1494, 557] width 125 height 41
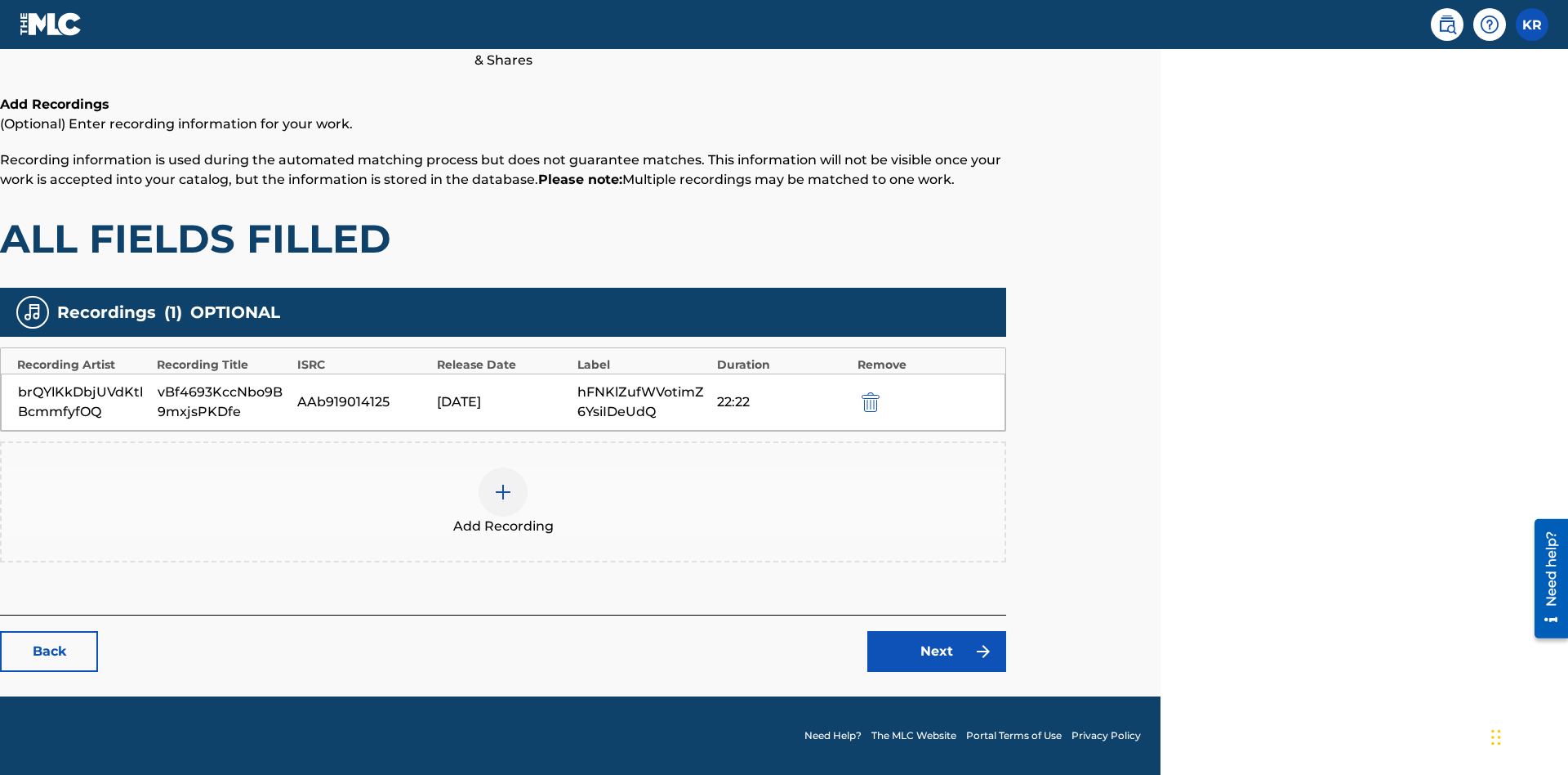
click at [937, 651] on link "Next" at bounding box center [937, 651] width 139 height 41
